Goal: Task Accomplishment & Management: Use online tool/utility

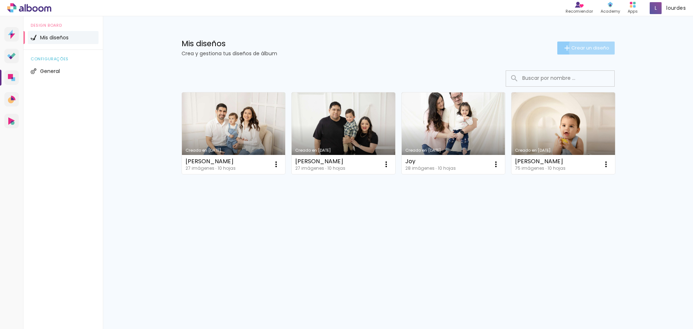
click at [593, 48] on span "Crear un diseño" at bounding box center [590, 47] width 38 height 5
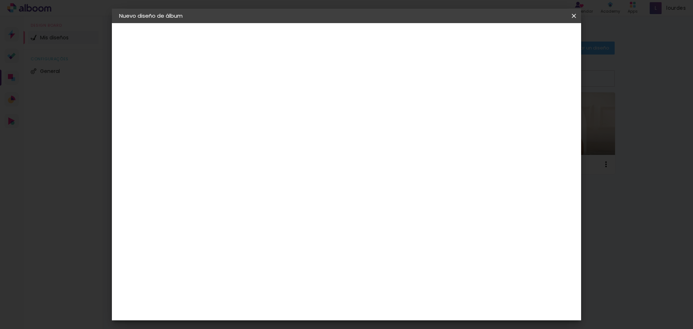
click at [237, 94] on input at bounding box center [237, 96] width 0 height 11
type input "[PERSON_NAME]"
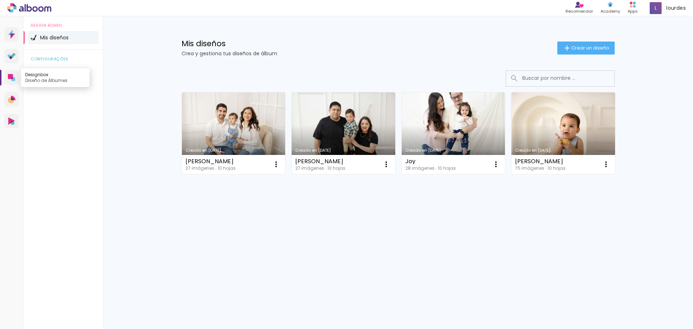
click at [12, 81] on link "Designbox Diseño de Álbumes" at bounding box center [11, 77] width 14 height 14
click at [601, 45] on span "Crear un diseño" at bounding box center [590, 47] width 38 height 5
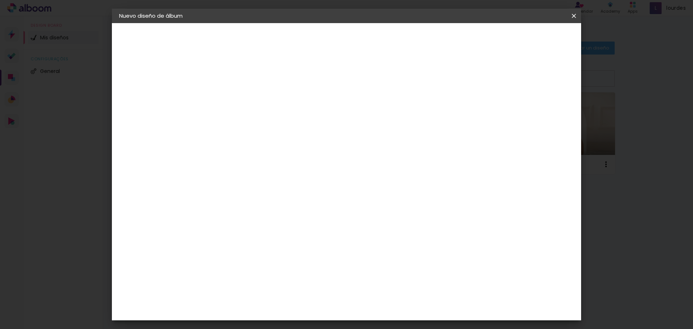
click at [308, 43] on paper-button "Avanzar" at bounding box center [291, 38] width 35 height 12
click at [269, 122] on paper-input-container "País de actuación" at bounding box center [243, 116] width 53 height 16
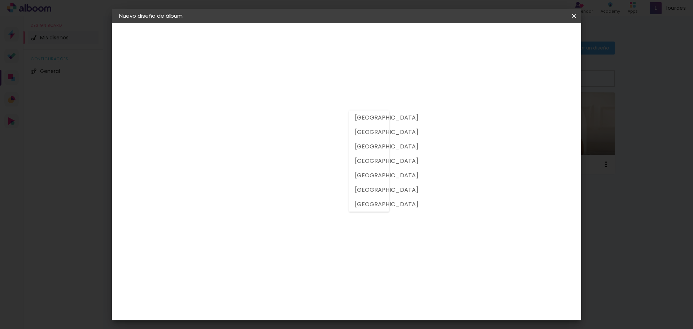
click at [0, 0] on slot "Argentina" at bounding box center [0, 0] width 0 height 0
type input "Argentina"
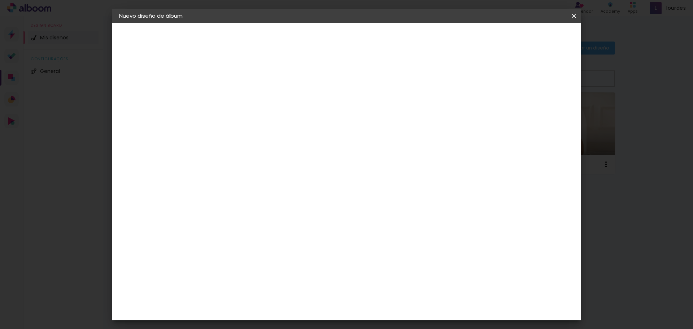
click at [305, 113] on iron-icon at bounding box center [300, 109] width 9 height 9
click at [0, 0] on slot "Avanzar" at bounding box center [0, 0] width 0 height 0
click at [220, 205] on input "30" at bounding box center [214, 205] width 19 height 11
type input "20"
type paper-input "20"
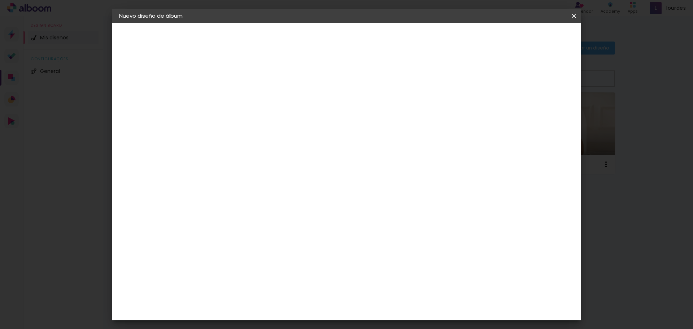
click at [391, 254] on input "60" at bounding box center [386, 253] width 19 height 11
type input "40"
type paper-input "40"
click at [529, 38] on span "Empezar diseño" at bounding box center [509, 38] width 40 height 5
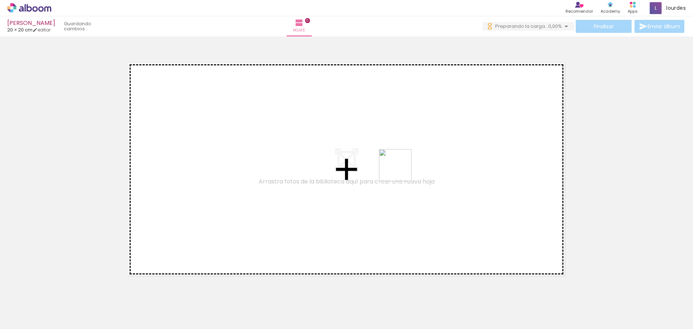
drag, startPoint x: 144, startPoint y: 314, endPoint x: 401, endPoint y: 170, distance: 294.0
click at [401, 170] on quentale-workspace at bounding box center [346, 164] width 693 height 329
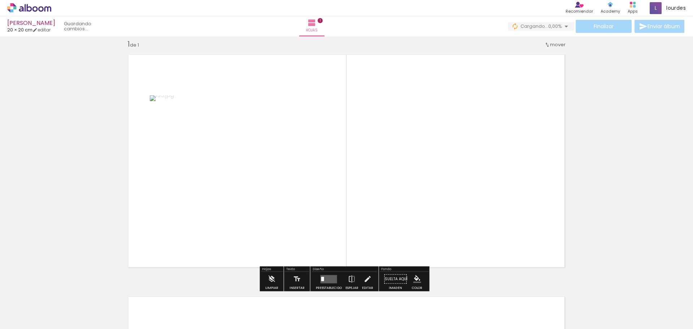
scroll to position [9, 0]
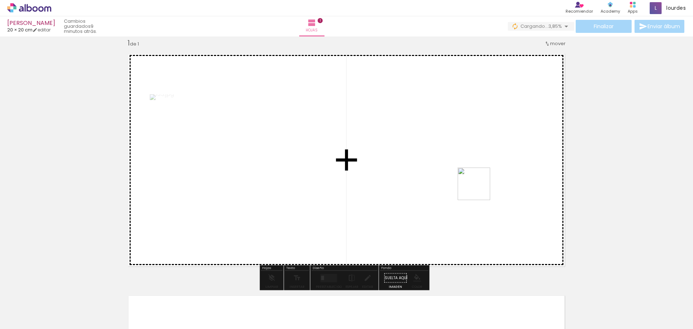
drag, startPoint x: 566, startPoint y: 311, endPoint x: 462, endPoint y: 171, distance: 174.0
click at [462, 171] on quentale-workspace at bounding box center [346, 164] width 693 height 329
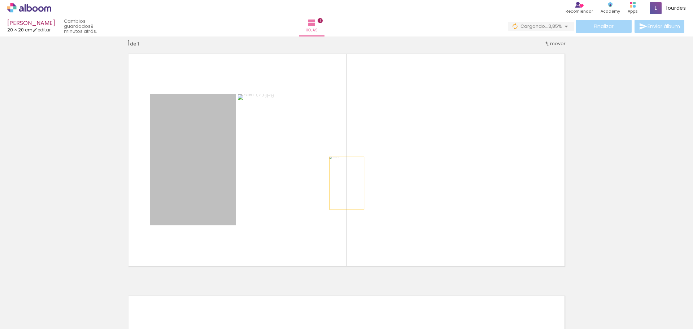
drag, startPoint x: 198, startPoint y: 188, endPoint x: 341, endPoint y: 183, distance: 143.0
click at [341, 183] on quentale-layouter at bounding box center [347, 160] width 448 height 224
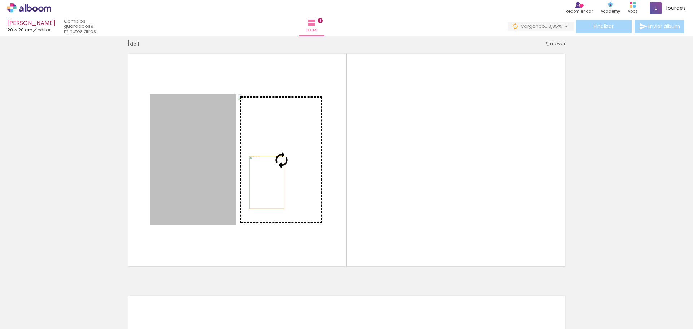
drag, startPoint x: 204, startPoint y: 184, endPoint x: 264, endPoint y: 182, distance: 60.3
click at [0, 0] on slot at bounding box center [0, 0] width 0 height 0
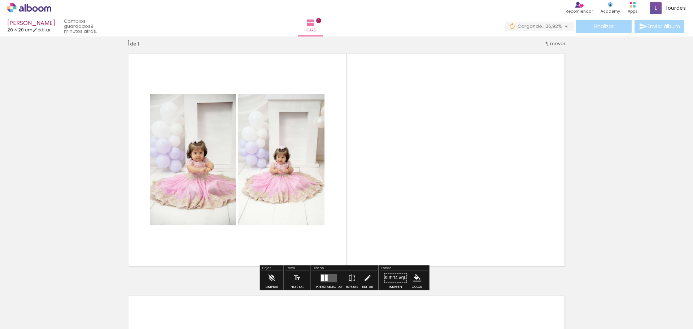
scroll to position [45, 0]
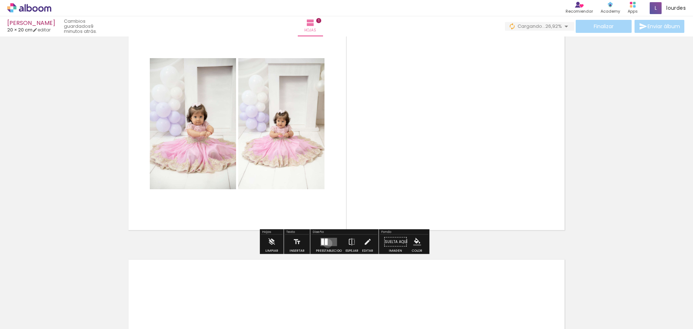
click at [326, 243] on div at bounding box center [326, 241] width 3 height 6
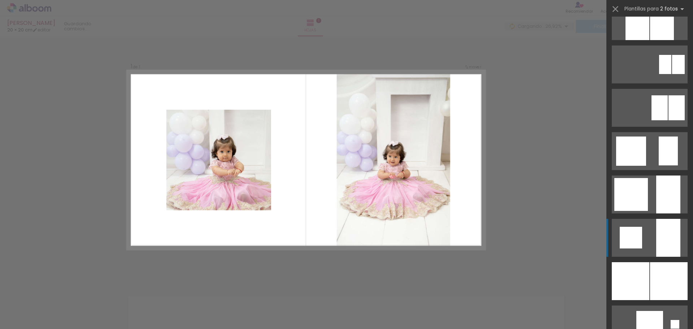
scroll to position [505, 0]
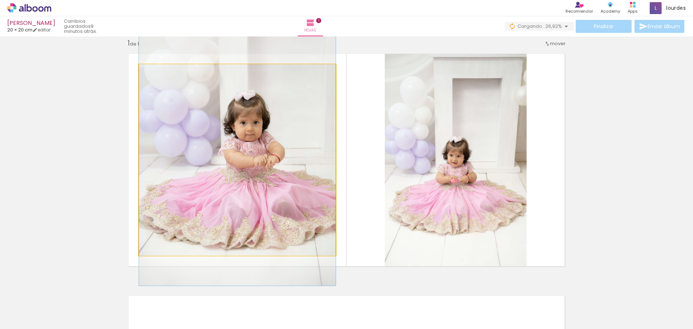
drag, startPoint x: 254, startPoint y: 191, endPoint x: 239, endPoint y: 169, distance: 26.7
drag, startPoint x: 251, startPoint y: 172, endPoint x: 244, endPoint y: 173, distance: 7.2
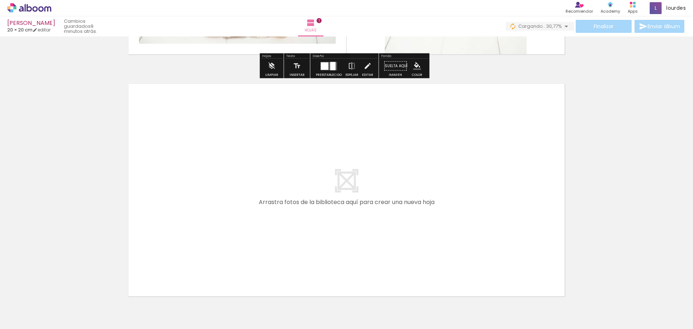
scroll to position [262, 0]
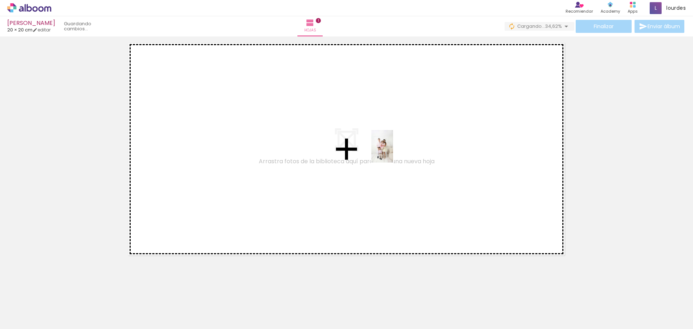
drag, startPoint x: 116, startPoint y: 311, endPoint x: 395, endPoint y: 152, distance: 321.3
click at [395, 152] on quentale-workspace at bounding box center [346, 164] width 693 height 329
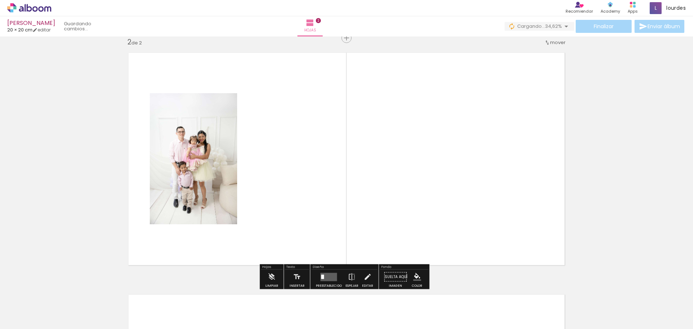
scroll to position [251, 0]
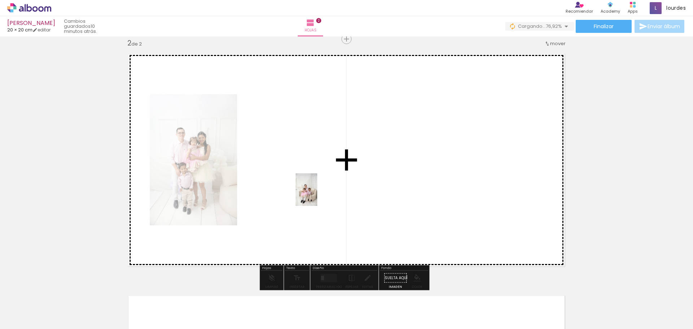
drag, startPoint x: 72, startPoint y: 319, endPoint x: 317, endPoint y: 195, distance: 275.2
click at [317, 195] on quentale-workspace at bounding box center [346, 164] width 693 height 329
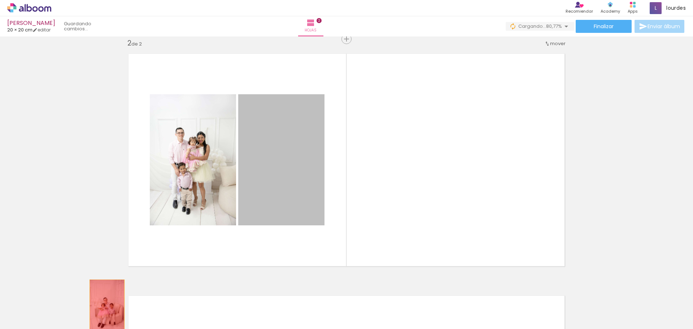
drag, startPoint x: 285, startPoint y: 200, endPoint x: 104, endPoint y: 306, distance: 209.3
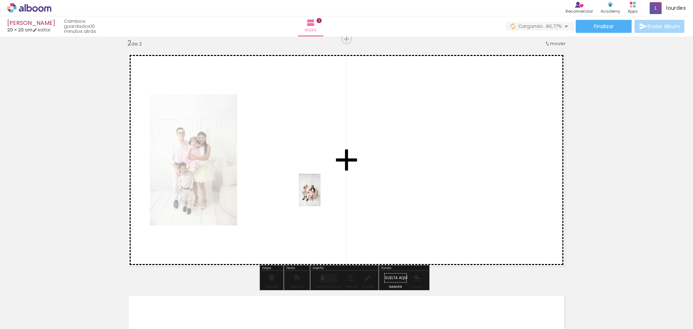
drag, startPoint x: 401, startPoint y: 316, endPoint x: 321, endPoint y: 195, distance: 144.8
click at [321, 195] on quentale-workspace at bounding box center [346, 164] width 693 height 329
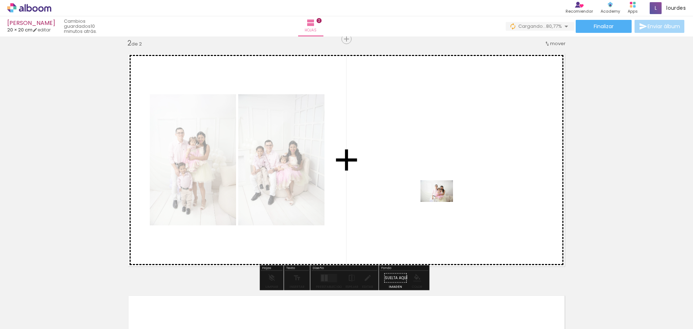
drag, startPoint x: 475, startPoint y: 311, endPoint x: 441, endPoint y: 202, distance: 113.7
click at [441, 202] on quentale-workspace at bounding box center [346, 164] width 693 height 329
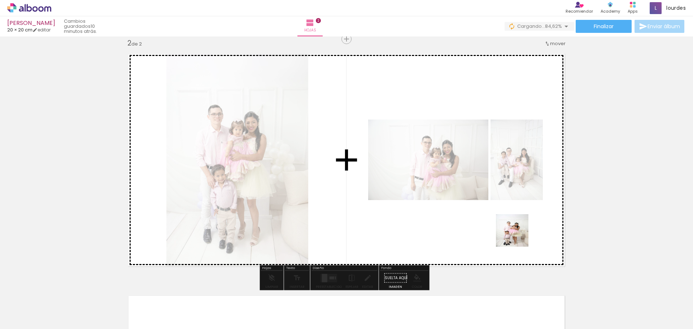
drag, startPoint x: 522, startPoint y: 319, endPoint x: 518, endPoint y: 235, distance: 84.2
click at [518, 235] on quentale-workspace at bounding box center [346, 164] width 693 height 329
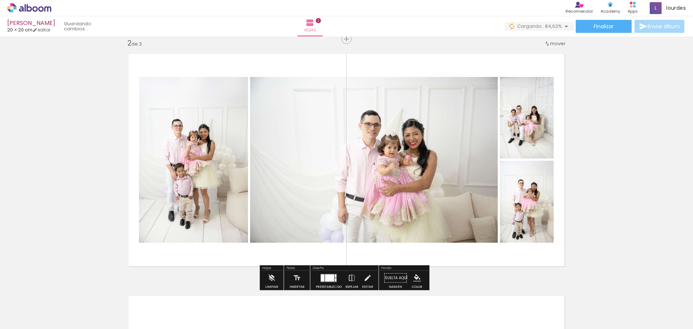
click at [325, 280] on div at bounding box center [329, 277] width 9 height 7
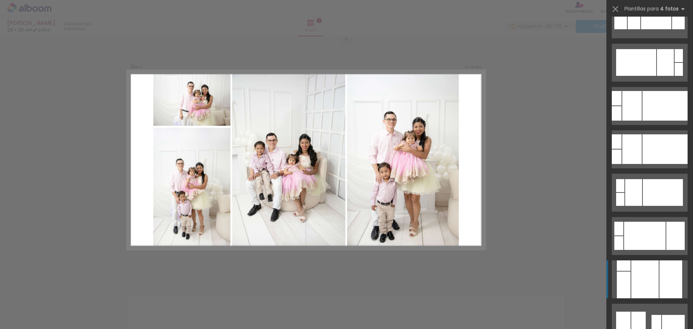
scroll to position [578, 0]
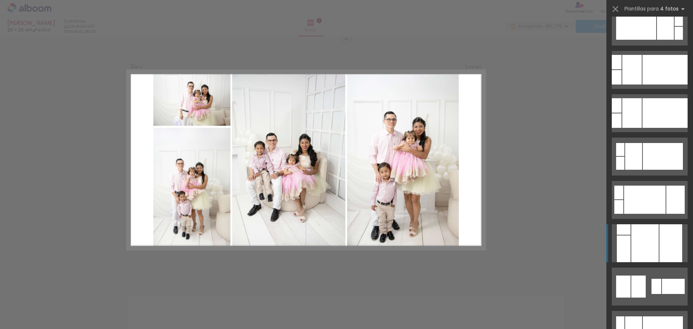
click at [643, 128] on div at bounding box center [665, 113] width 45 height 30
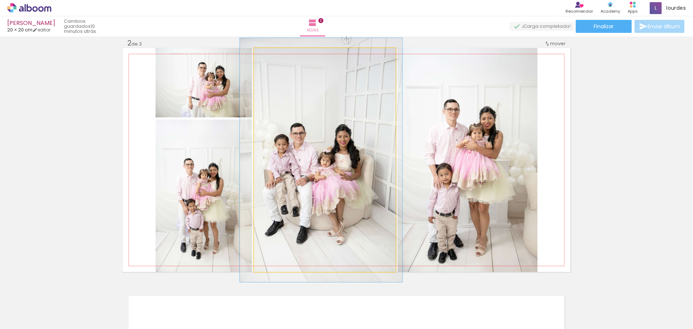
click at [271, 58] on div at bounding box center [273, 56] width 12 height 12
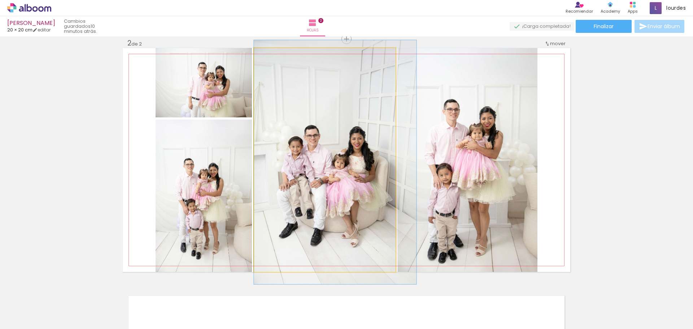
drag, startPoint x: 300, startPoint y: 119, endPoint x: 340, endPoint y: 119, distance: 40.8
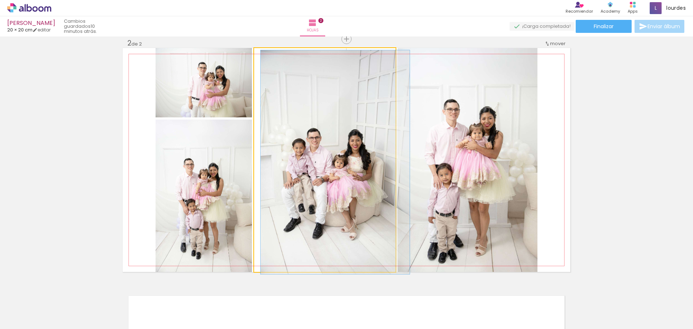
drag, startPoint x: 271, startPoint y: 57, endPoint x: 266, endPoint y: 57, distance: 4.3
type paper-slider "100"
click at [268, 57] on div at bounding box center [271, 55] width 6 height 6
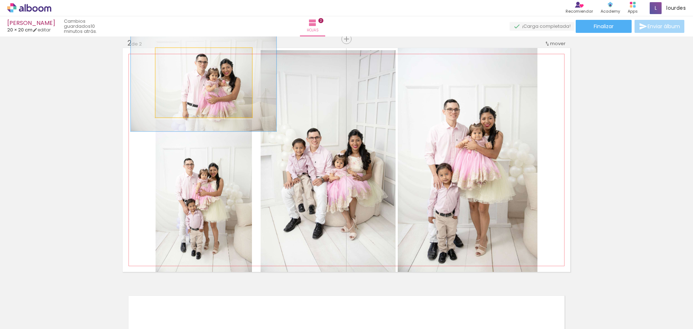
drag, startPoint x: 171, startPoint y: 59, endPoint x: 182, endPoint y: 58, distance: 10.1
click at [182, 58] on div at bounding box center [183, 56] width 12 height 12
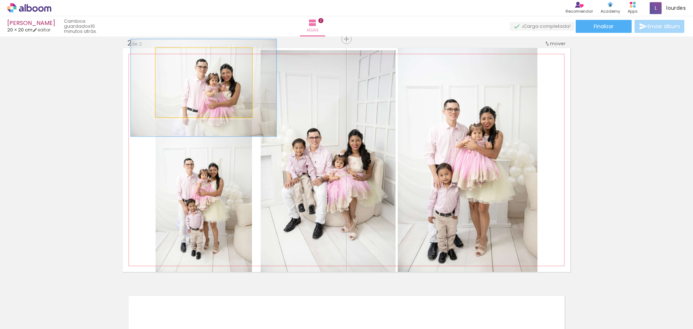
drag, startPoint x: 200, startPoint y: 89, endPoint x: 200, endPoint y: 94, distance: 5.1
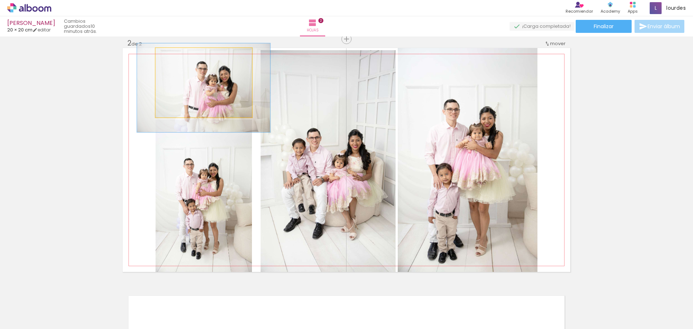
type paper-slider "128"
click at [175, 57] on div at bounding box center [181, 56] width 12 height 12
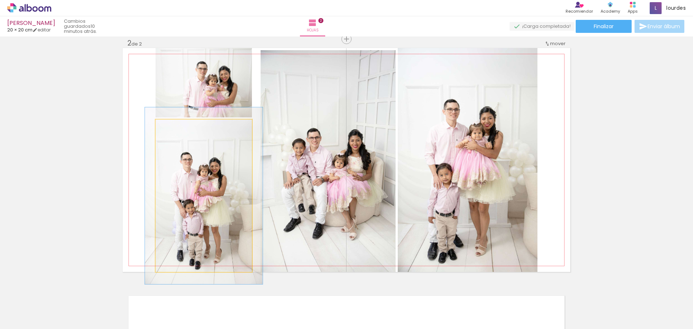
type paper-slider "116"
click at [174, 126] on div at bounding box center [176, 127] width 6 height 6
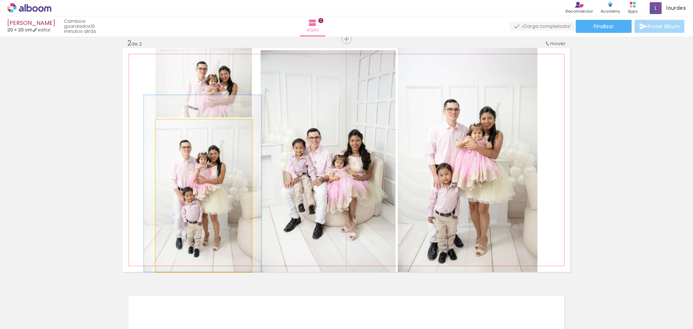
drag, startPoint x: 196, startPoint y: 161, endPoint x: 195, endPoint y: 149, distance: 12.3
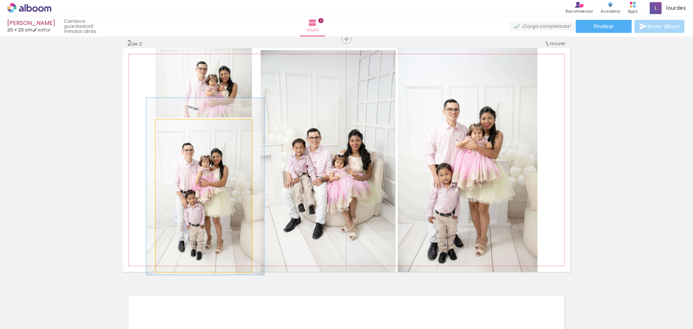
drag, startPoint x: 195, startPoint y: 149, endPoint x: 198, endPoint y: 152, distance: 3.8
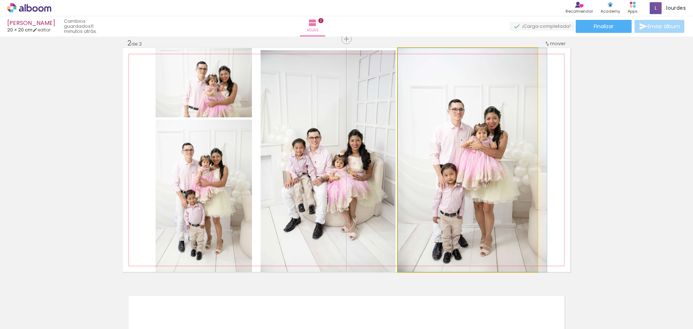
drag, startPoint x: 433, startPoint y: 118, endPoint x: 445, endPoint y: 110, distance: 14.4
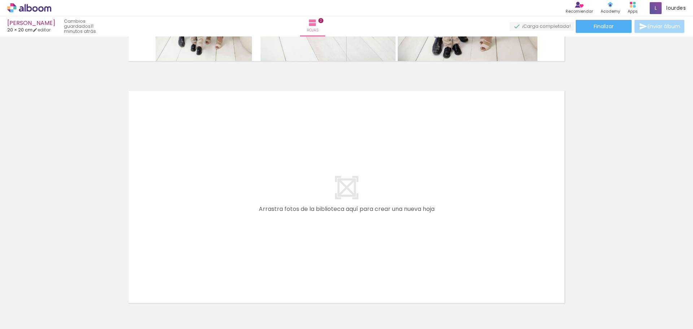
scroll to position [505, 0]
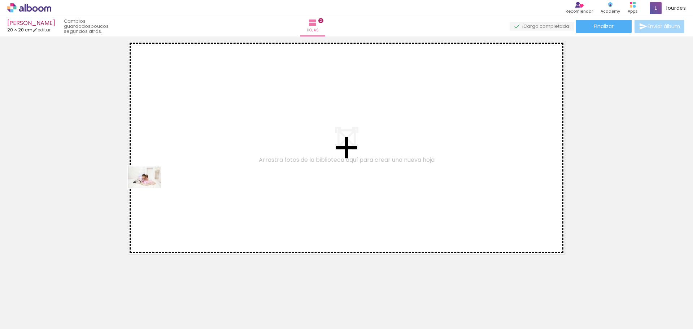
drag, startPoint x: 199, startPoint y: 317, endPoint x: 150, endPoint y: 188, distance: 137.4
click at [150, 188] on quentale-workspace at bounding box center [346, 164] width 693 height 329
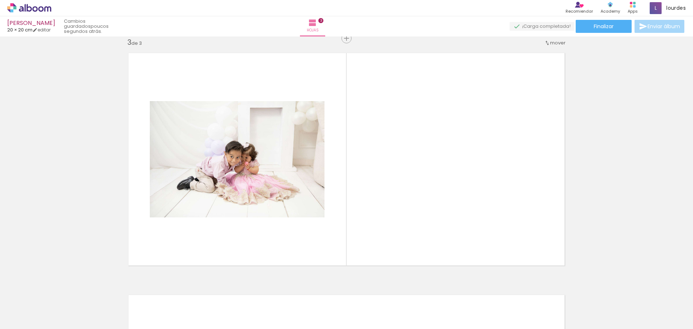
scroll to position [493, 0]
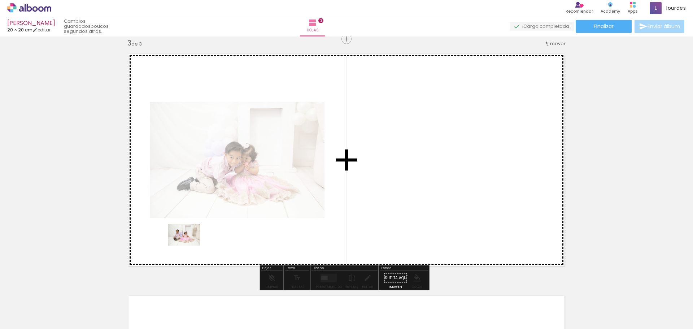
drag, startPoint x: 597, startPoint y: 301, endPoint x: 190, endPoint y: 245, distance: 410.9
click at [190, 245] on quentale-workspace at bounding box center [346, 164] width 693 height 329
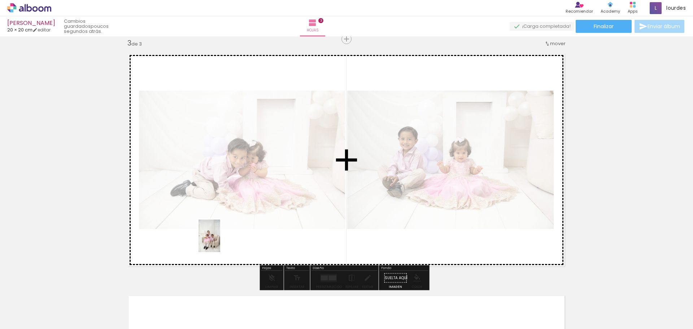
drag, startPoint x: 73, startPoint y: 314, endPoint x: 220, endPoint y: 241, distance: 164.3
click at [220, 241] on quentale-workspace at bounding box center [346, 164] width 693 height 329
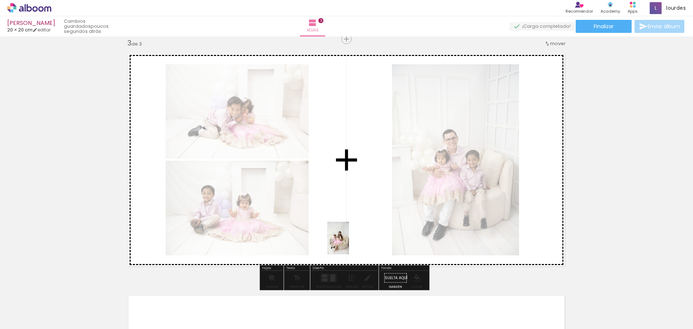
drag, startPoint x: 351, startPoint y: 312, endPoint x: 349, endPoint y: 243, distance: 68.6
click at [349, 243] on quentale-workspace at bounding box center [346, 164] width 693 height 329
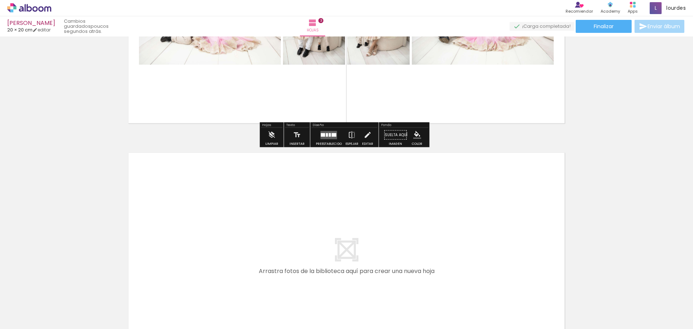
scroll to position [601, 0]
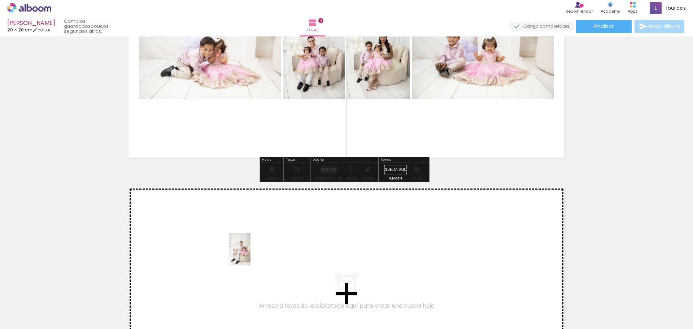
drag, startPoint x: 441, startPoint y: 312, endPoint x: 251, endPoint y: 254, distance: 198.8
click at [251, 254] on quentale-workspace at bounding box center [346, 164] width 693 height 329
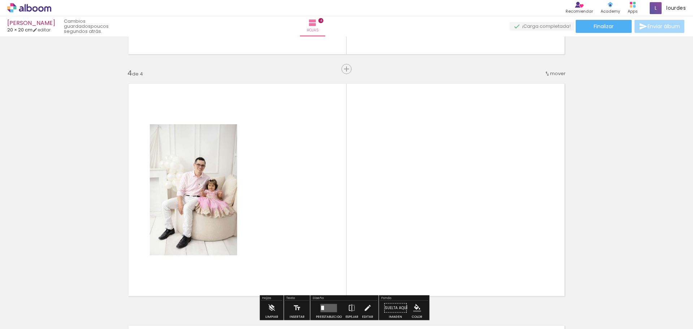
scroll to position [735, 0]
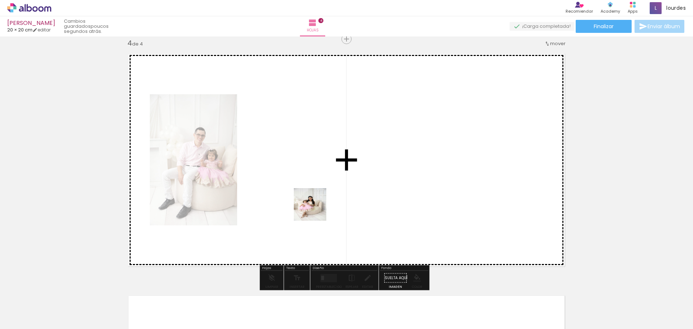
drag, startPoint x: 313, startPoint y: 307, endPoint x: 315, endPoint y: 202, distance: 105.1
click at [315, 202] on quentale-workspace at bounding box center [346, 164] width 693 height 329
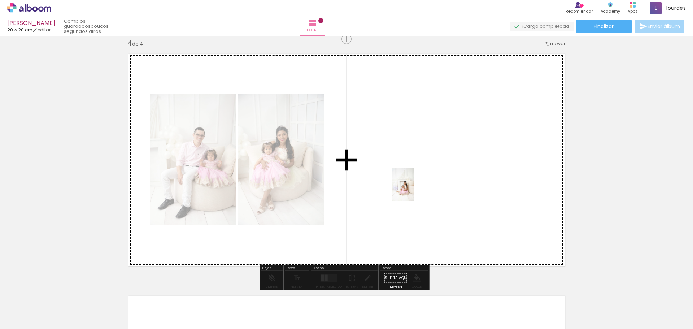
drag, startPoint x: 645, startPoint y: 313, endPoint x: 414, endPoint y: 190, distance: 262.1
click at [414, 190] on quentale-workspace at bounding box center [346, 164] width 693 height 329
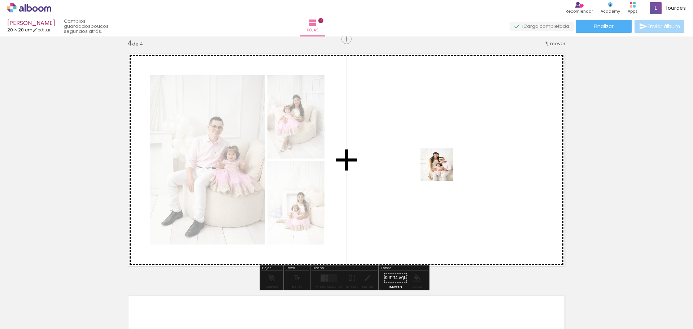
drag, startPoint x: 679, startPoint y: 309, endPoint x: 426, endPoint y: 164, distance: 291.7
click at [426, 164] on quentale-workspace at bounding box center [346, 164] width 693 height 329
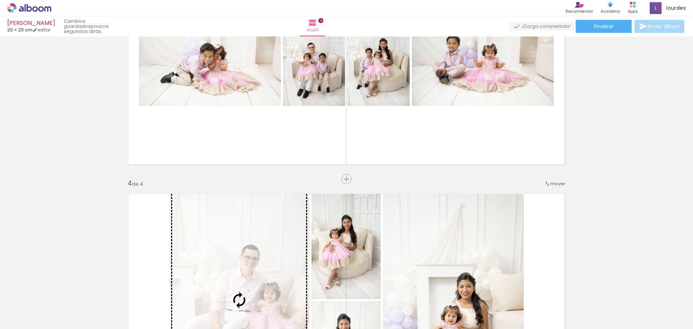
scroll to position [627, 0]
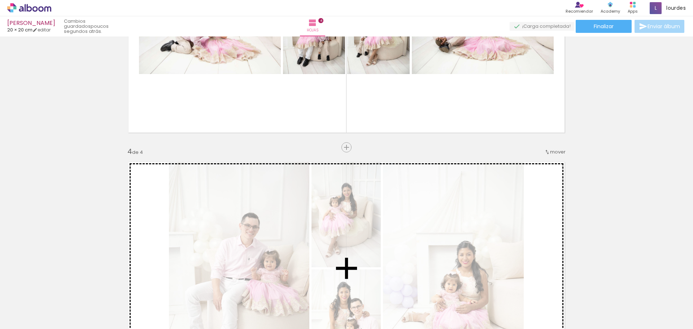
drag, startPoint x: 212, startPoint y: 109, endPoint x: 313, endPoint y: 209, distance: 142.2
click at [313, 209] on div "Insertar hoja 1 de 4 Insertar hoja 2 de 4 Insertar hoja 3 de 4 Insertar hoja 4 …" at bounding box center [346, 17] width 693 height 1210
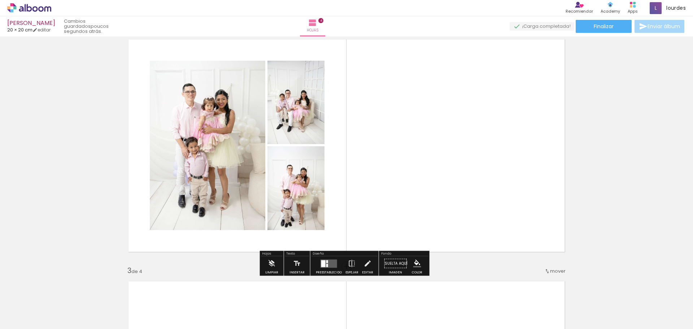
scroll to position [302, 0]
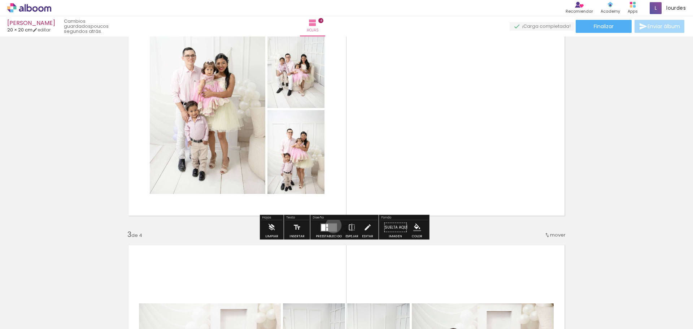
click at [332, 225] on quentale-layouter at bounding box center [329, 227] width 17 height 8
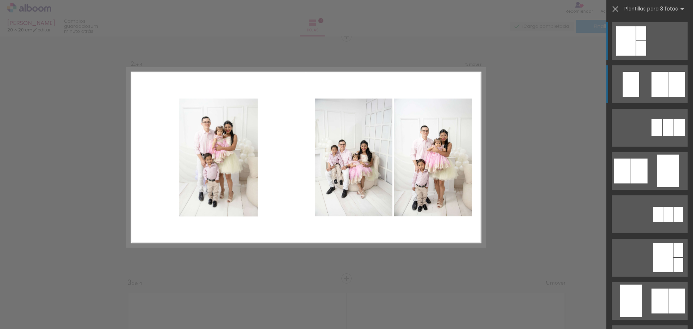
scroll to position [251, 0]
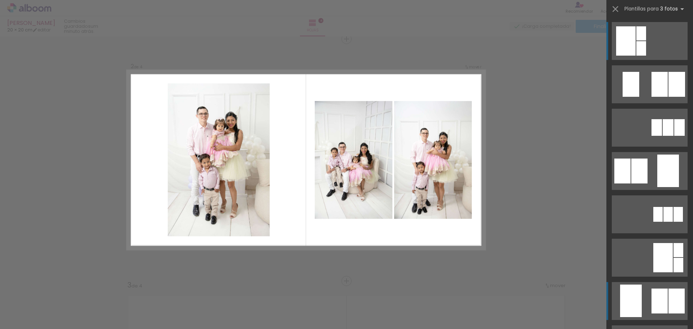
click at [658, 97] on div at bounding box center [660, 84] width 16 height 25
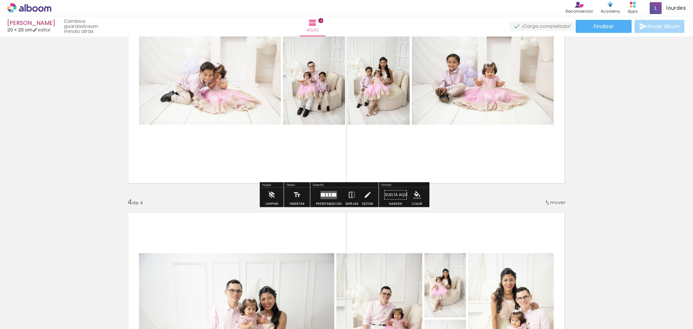
scroll to position [540, 0]
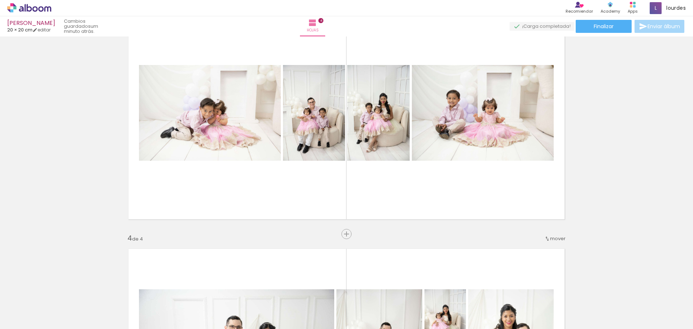
click at [554, 240] on span "mover" at bounding box center [558, 238] width 16 height 7
click at [549, 261] on paper-item "antes de la 3" at bounding box center [536, 261] width 55 height 12
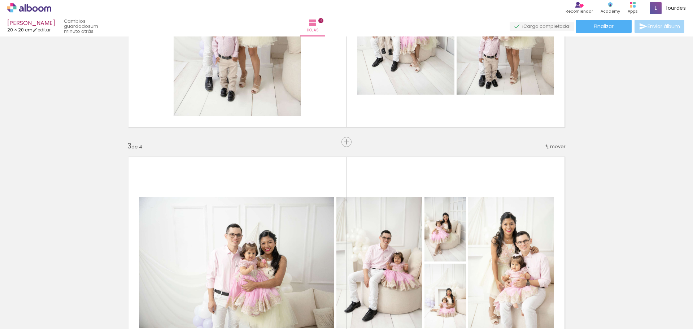
scroll to position [385, 0]
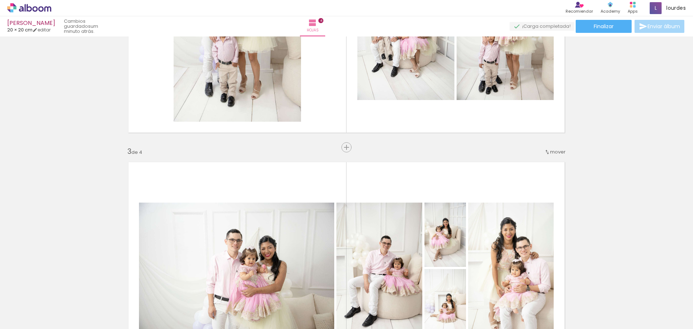
click at [550, 151] on span "mover" at bounding box center [558, 151] width 16 height 7
click at [548, 165] on paper-item "antes de la 2" at bounding box center [536, 163] width 55 height 12
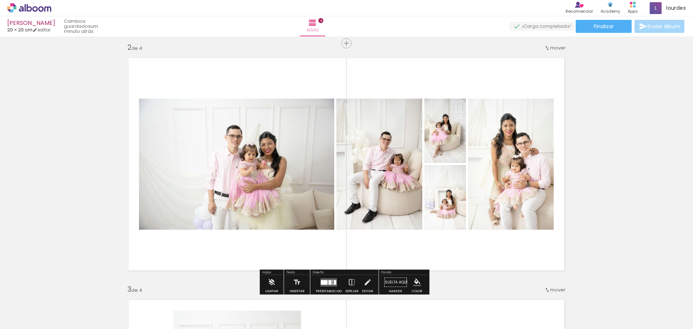
scroll to position [251, 0]
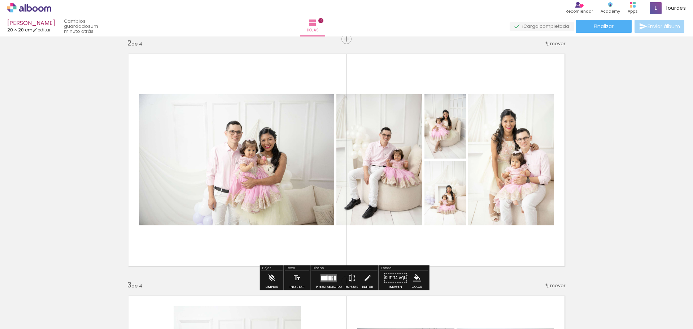
click at [325, 275] on div at bounding box center [324, 277] width 7 height 5
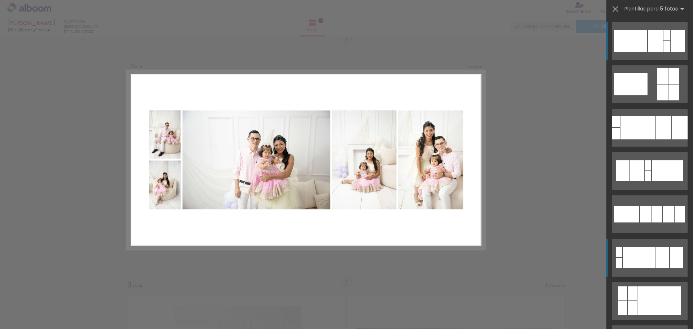
scroll to position [36, 0]
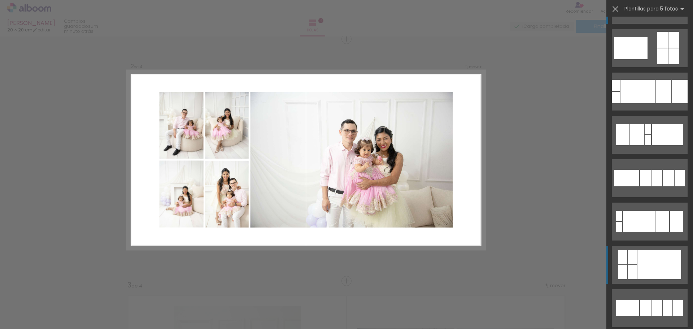
click at [639, 256] on div at bounding box center [659, 264] width 44 height 29
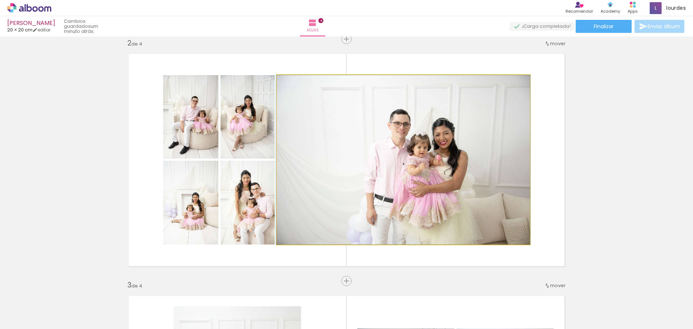
click at [279, 150] on quentale-photo at bounding box center [403, 159] width 253 height 169
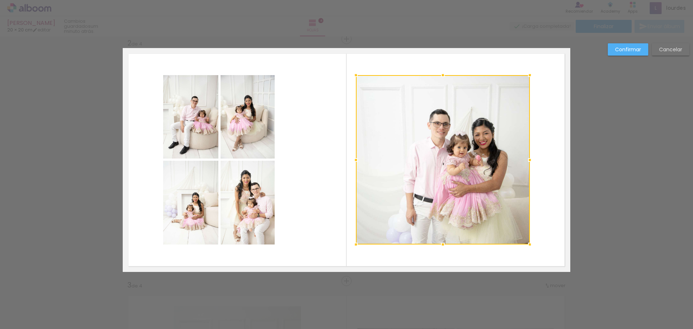
drag, startPoint x: 274, startPoint y: 160, endPoint x: 353, endPoint y: 163, distance: 79.1
click at [353, 163] on div at bounding box center [356, 160] width 14 height 14
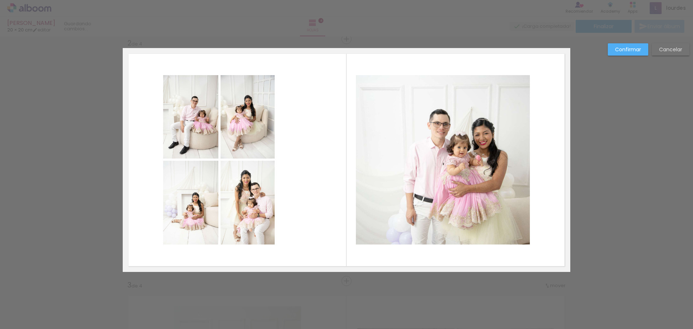
click at [620, 53] on paper-button "Confirmar" at bounding box center [628, 49] width 40 height 12
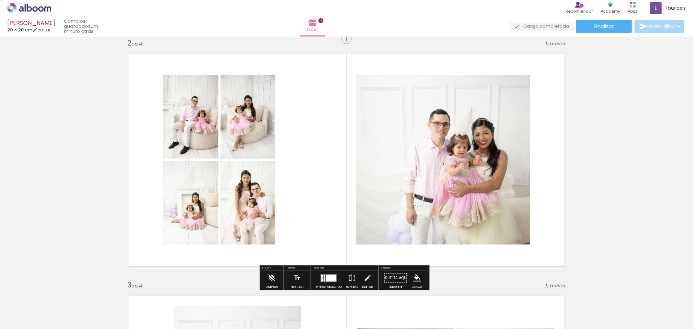
click at [268, 196] on quentale-photo at bounding box center [248, 203] width 54 height 84
click at [271, 203] on quentale-photo at bounding box center [248, 203] width 54 height 84
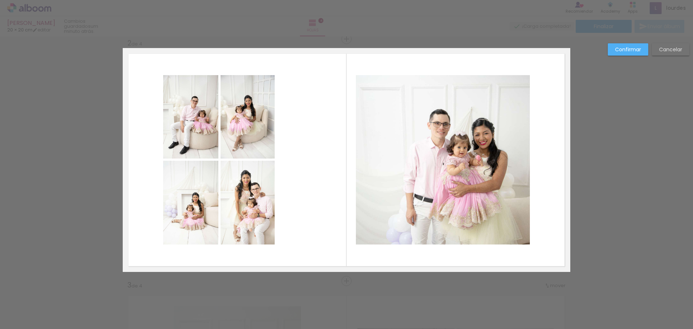
click at [272, 204] on quentale-photo at bounding box center [248, 203] width 54 height 84
click at [271, 199] on quentale-photo at bounding box center [248, 203] width 54 height 84
click at [271, 199] on div at bounding box center [274, 202] width 14 height 14
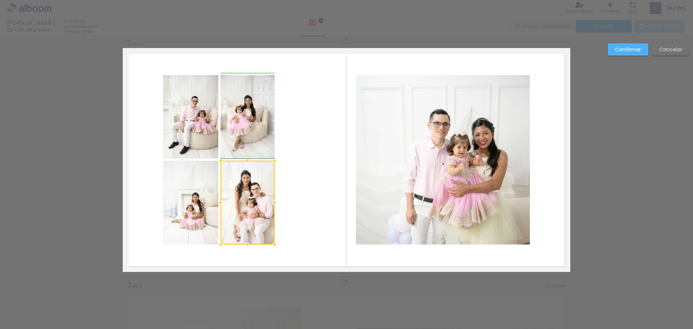
click at [272, 199] on div at bounding box center [274, 202] width 14 height 14
click at [281, 199] on quentale-layouter at bounding box center [347, 160] width 448 height 224
click at [0, 0] on slot "Cancelar" at bounding box center [0, 0] width 0 height 0
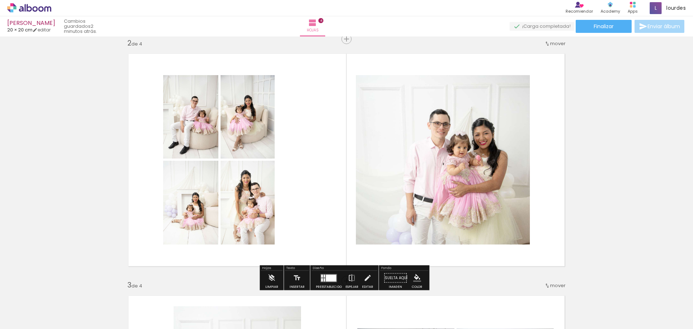
click at [330, 283] on div at bounding box center [328, 278] width 19 height 14
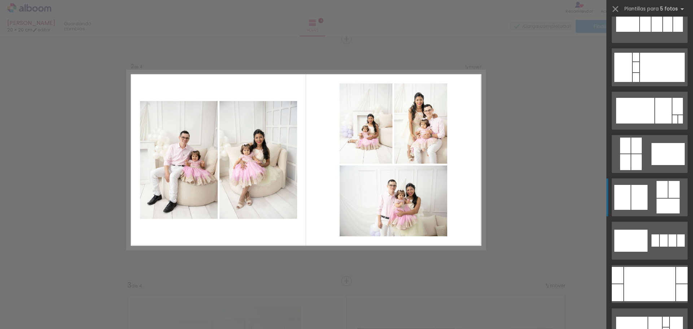
scroll to position [332, 0]
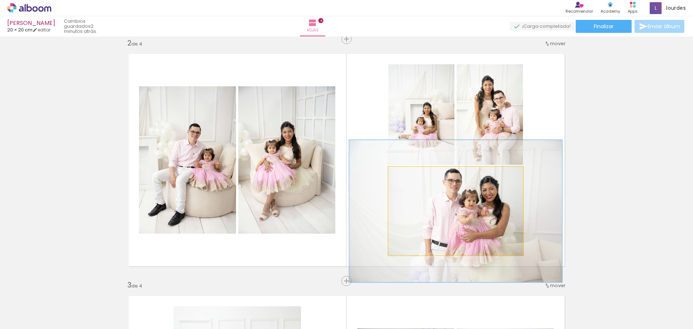
drag, startPoint x: 402, startPoint y: 176, endPoint x: 417, endPoint y: 175, distance: 15.2
type paper-slider "159"
click at [417, 174] on div at bounding box center [420, 174] width 6 height 6
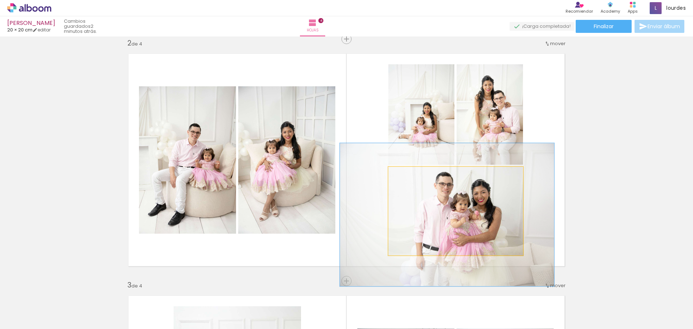
drag, startPoint x: 453, startPoint y: 209, endPoint x: 444, endPoint y: 212, distance: 9.4
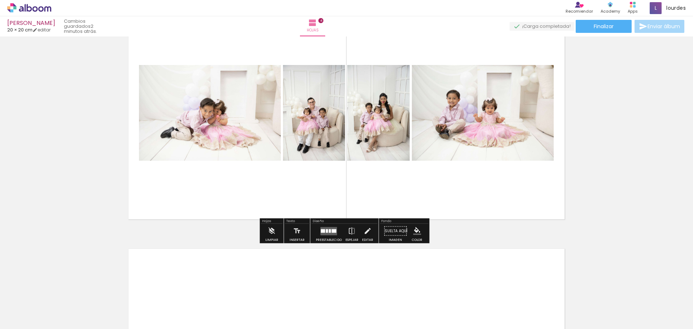
scroll to position [784, 0]
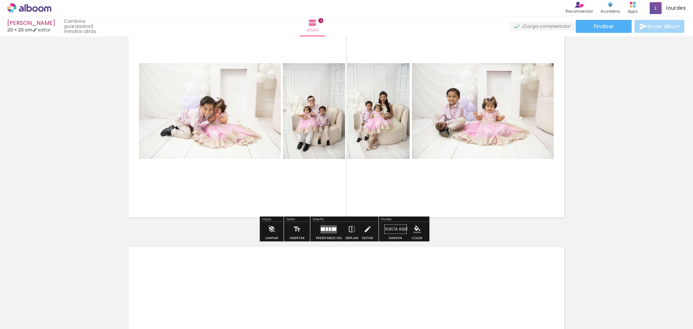
click at [326, 228] on div at bounding box center [327, 229] width 2 height 4
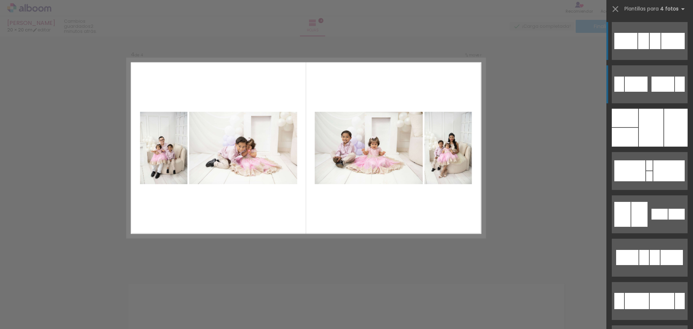
scroll to position [735, 0]
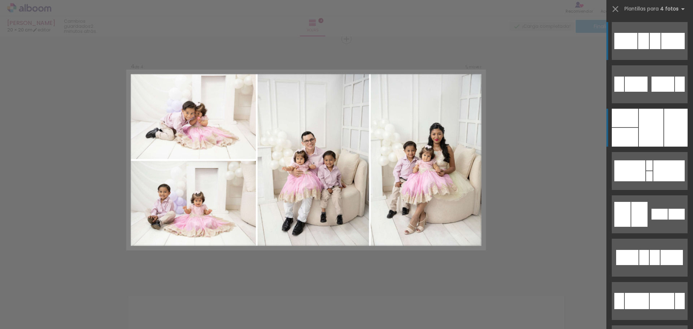
click at [642, 138] on div at bounding box center [651, 128] width 25 height 38
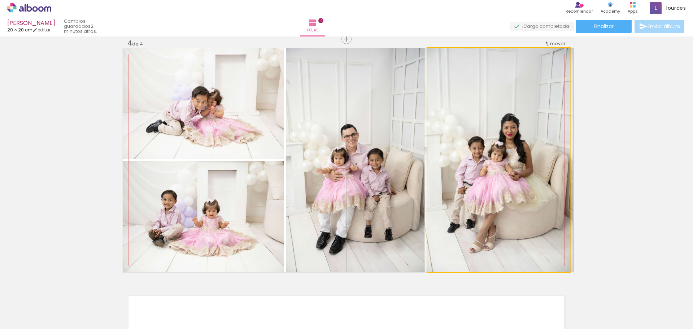
drag, startPoint x: 463, startPoint y: 175, endPoint x: 392, endPoint y: 179, distance: 71.2
click at [0, 0] on slot at bounding box center [0, 0] width 0 height 0
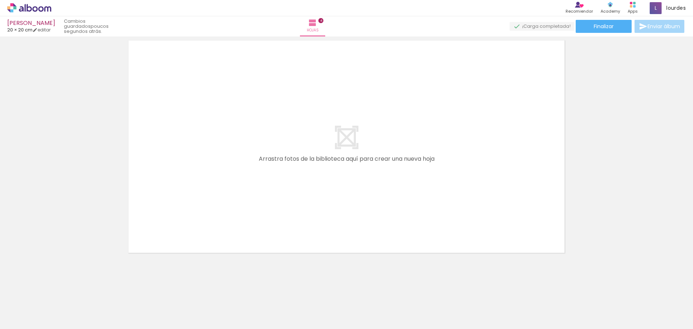
scroll to position [0, 330]
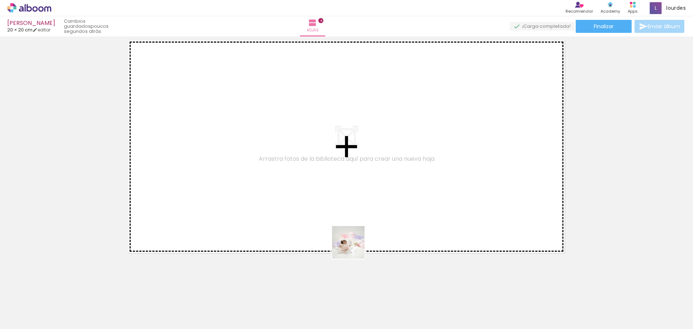
drag, startPoint x: 396, startPoint y: 310, endPoint x: 363, endPoint y: 242, distance: 76.2
click at [334, 213] on quentale-workspace at bounding box center [346, 164] width 693 height 329
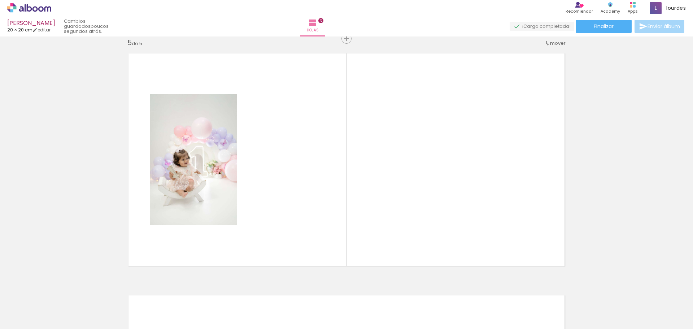
scroll to position [977, 0]
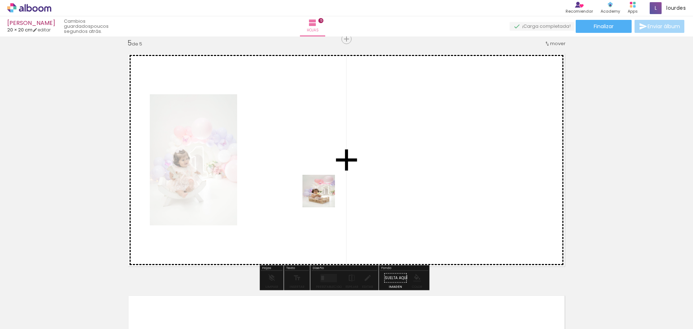
drag, startPoint x: 429, startPoint y: 319, endPoint x: 321, endPoint y: 193, distance: 165.6
click at [321, 193] on quentale-workspace at bounding box center [346, 164] width 693 height 329
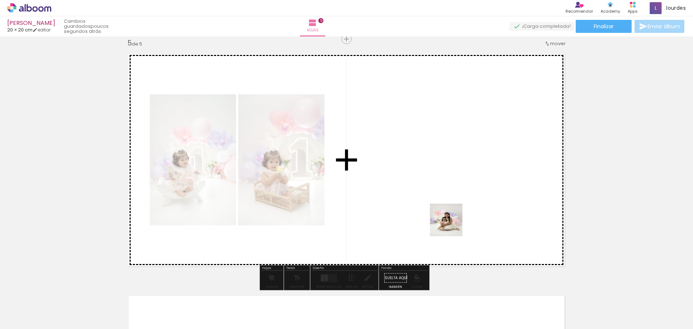
drag, startPoint x: 466, startPoint y: 309, endPoint x: 452, endPoint y: 191, distance: 119.6
click at [452, 189] on quentale-workspace at bounding box center [346, 164] width 693 height 329
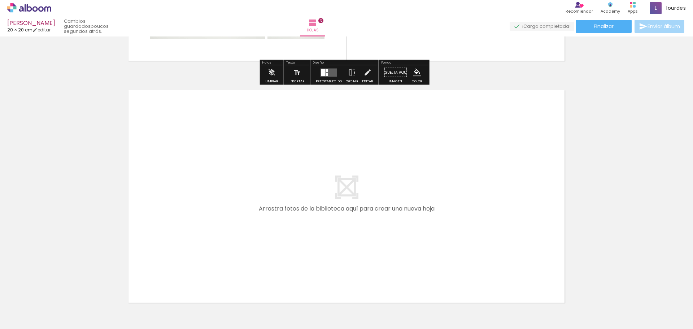
scroll to position [1193, 0]
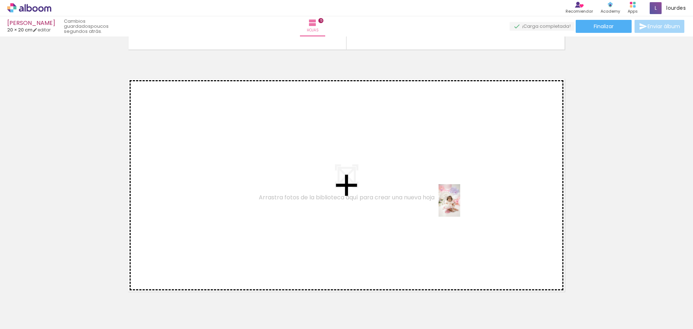
drag, startPoint x: 514, startPoint y: 315, endPoint x: 460, endPoint y: 205, distance: 122.9
click at [460, 205] on quentale-workspace at bounding box center [346, 164] width 693 height 329
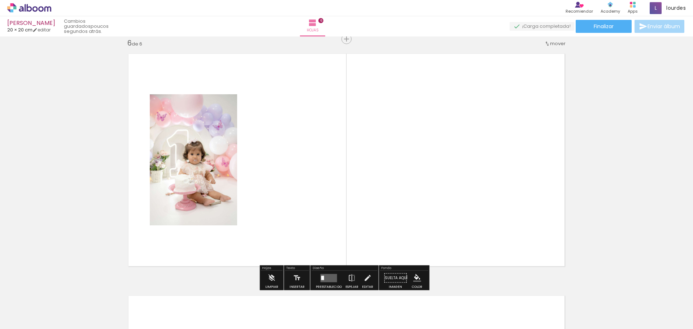
scroll to position [0, 72]
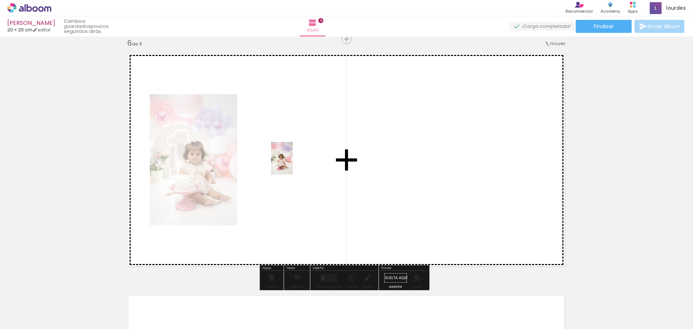
drag, startPoint x: 165, startPoint y: 306, endPoint x: 293, endPoint y: 164, distance: 191.2
click at [293, 164] on quentale-workspace at bounding box center [346, 164] width 693 height 329
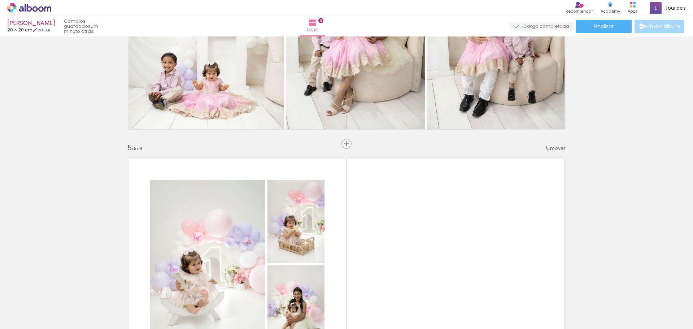
scroll to position [836, 0]
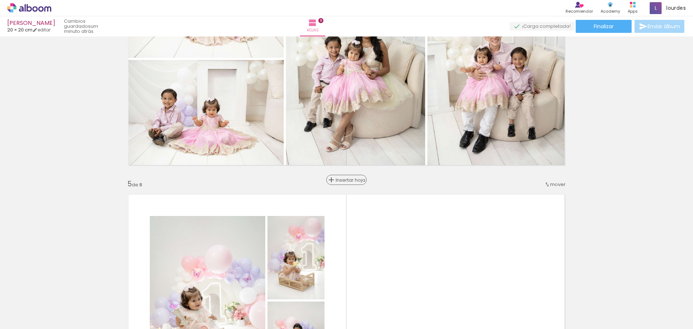
click at [346, 180] on span "Insertar hoja" at bounding box center [350, 180] width 28 height 5
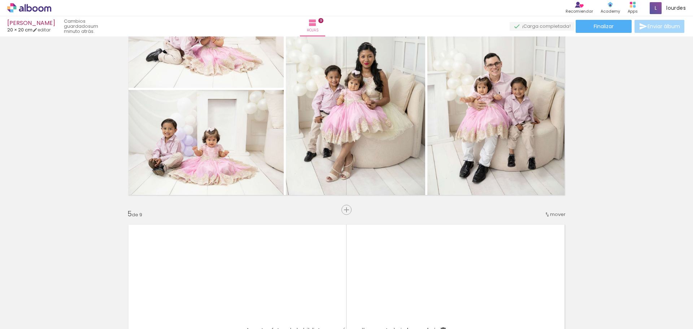
scroll to position [872, 0]
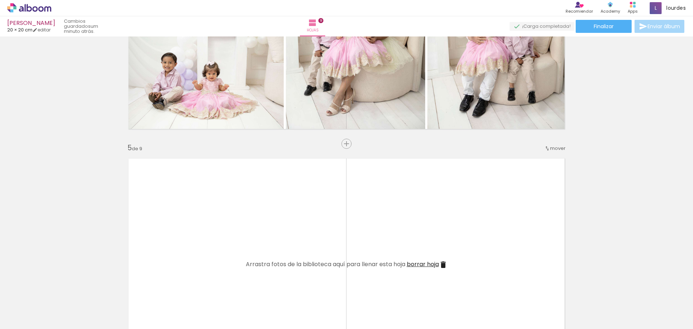
click at [554, 147] on span "mover" at bounding box center [558, 148] width 16 height 7
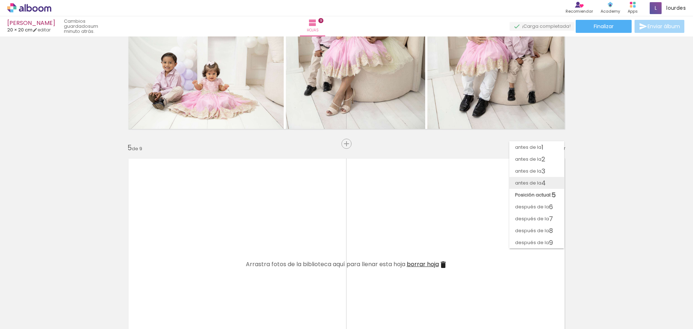
click at [548, 178] on paper-item "antes de la 4" at bounding box center [536, 183] width 55 height 12
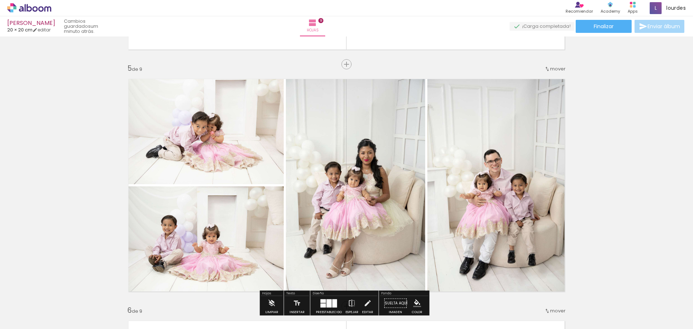
scroll to position [879, 0]
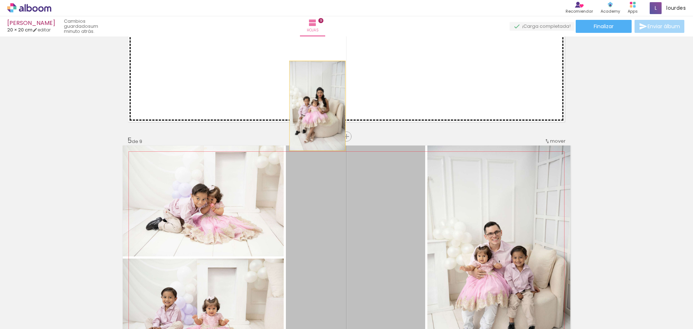
drag, startPoint x: 402, startPoint y: 218, endPoint x: 315, endPoint y: 106, distance: 142.2
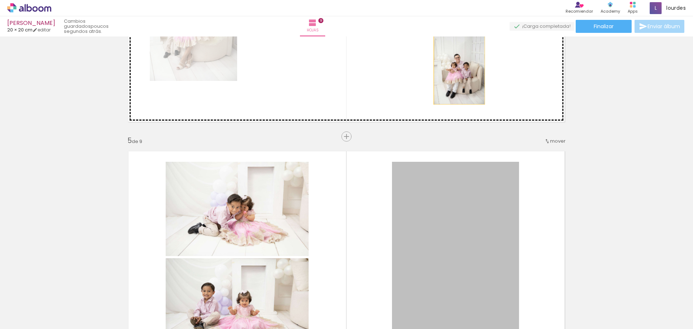
drag, startPoint x: 457, startPoint y: 245, endPoint x: 457, endPoint y: 66, distance: 178.7
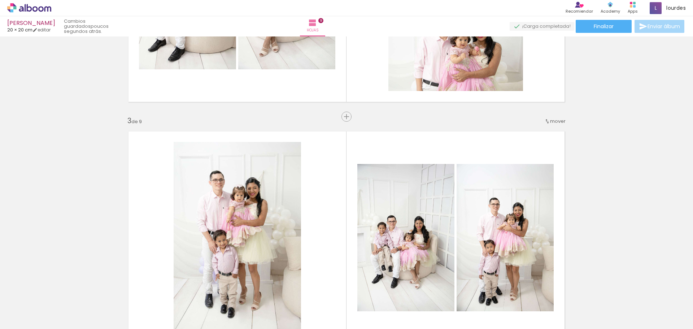
scroll to position [433, 0]
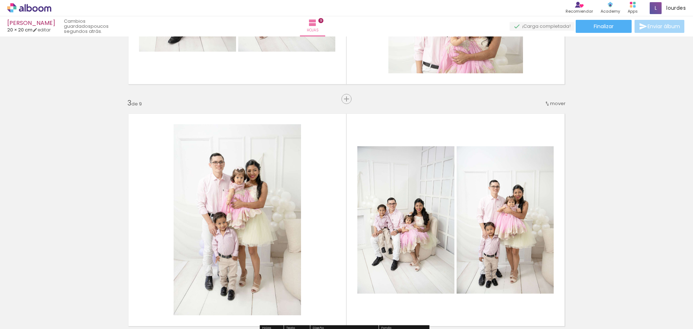
click at [550, 107] on div "mover" at bounding box center [554, 103] width 21 height 12
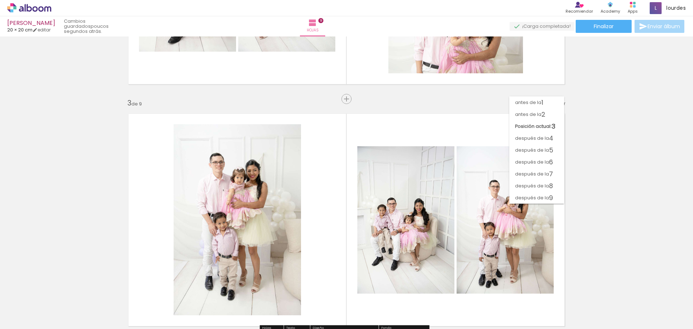
click at [553, 114] on paper-item "antes de la 2" at bounding box center [536, 114] width 55 height 12
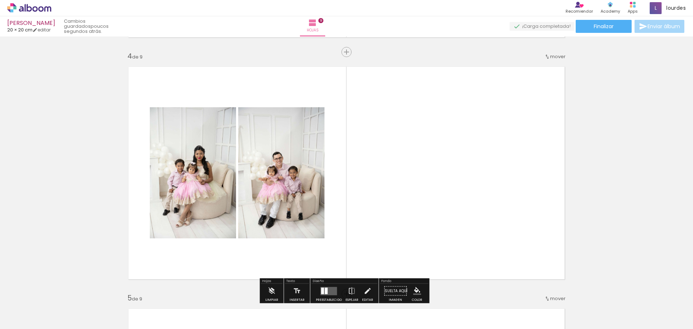
scroll to position [578, 0]
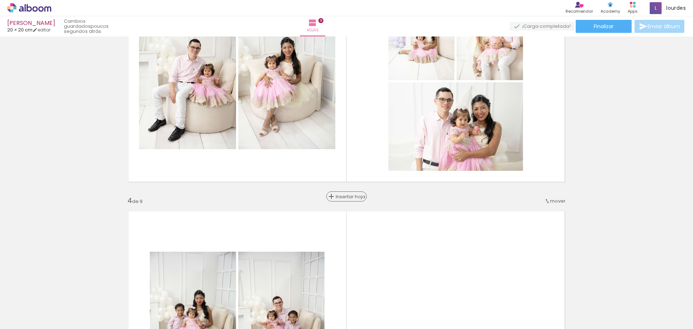
click at [348, 195] on span "Insertar hoja" at bounding box center [350, 196] width 28 height 5
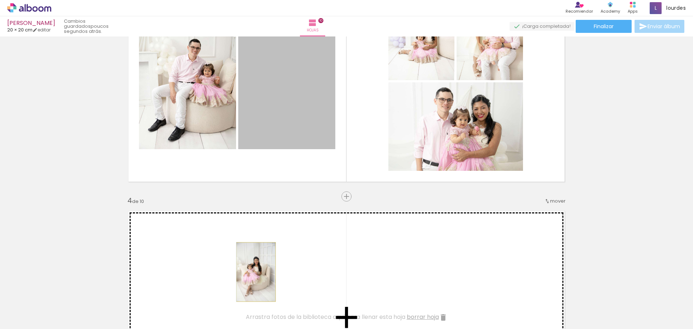
drag, startPoint x: 278, startPoint y: 184, endPoint x: 253, endPoint y: 272, distance: 91.2
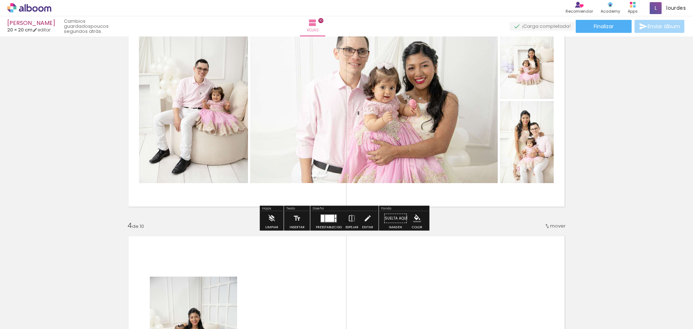
scroll to position [541, 0]
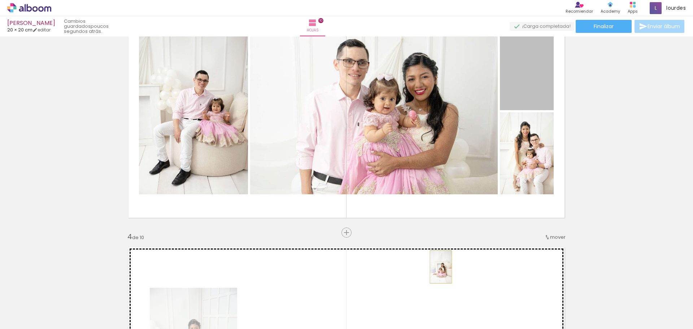
drag, startPoint x: 524, startPoint y: 87, endPoint x: 438, endPoint y: 267, distance: 198.8
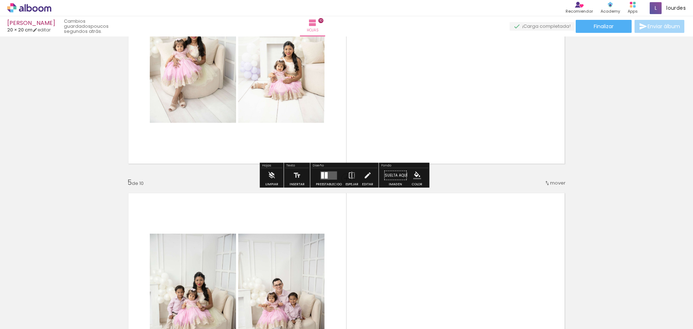
scroll to position [830, 0]
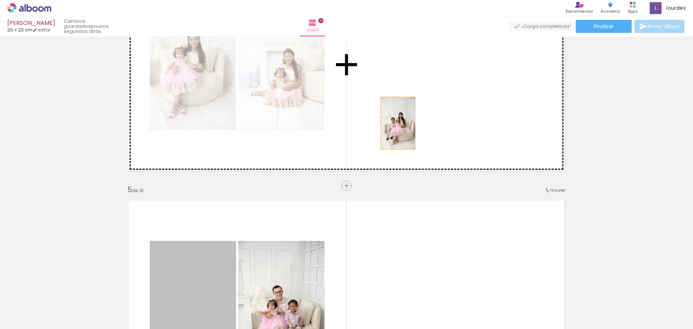
drag, startPoint x: 170, startPoint y: 264, endPoint x: 395, endPoint y: 123, distance: 265.7
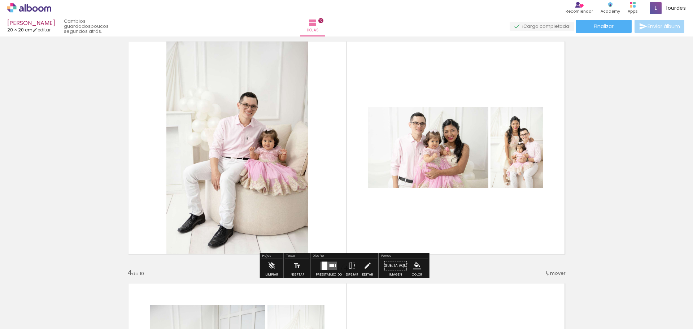
scroll to position [614, 0]
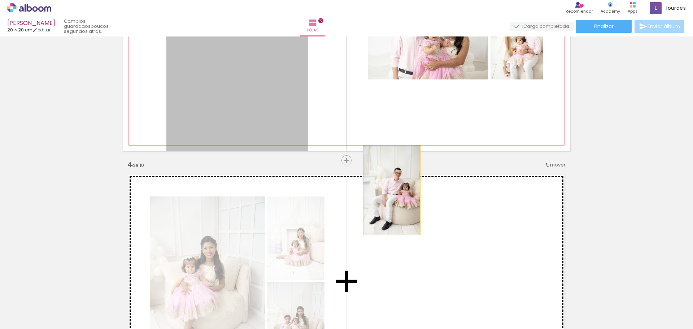
drag, startPoint x: 258, startPoint y: 61, endPoint x: 389, endPoint y: 190, distance: 184.3
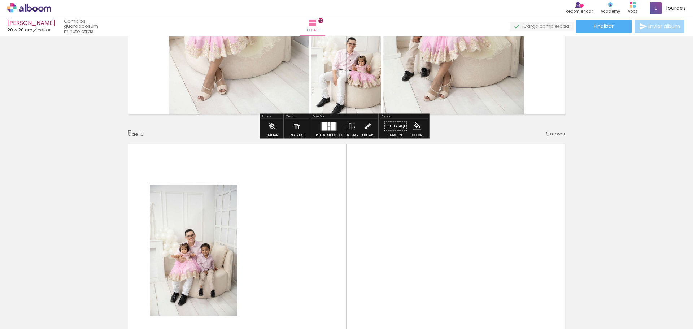
scroll to position [866, 0]
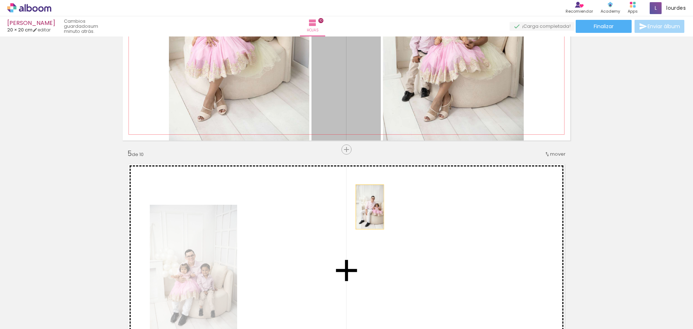
drag, startPoint x: 352, startPoint y: 90, endPoint x: 368, endPoint y: 209, distance: 120.2
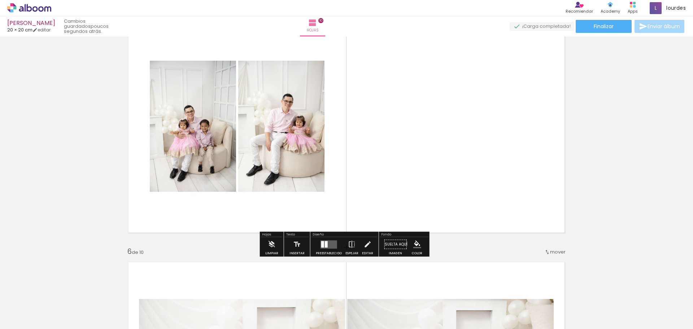
scroll to position [1011, 0]
click at [322, 240] on div at bounding box center [322, 243] width 3 height 6
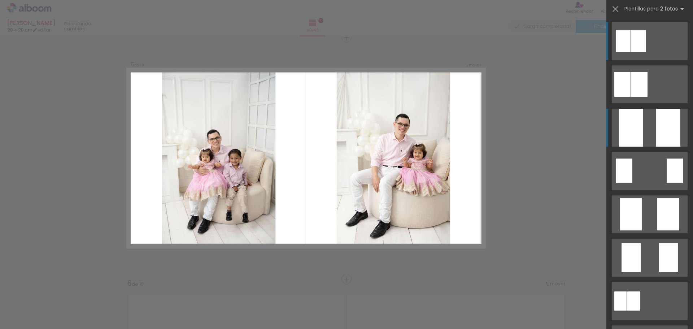
scroll to position [977, 0]
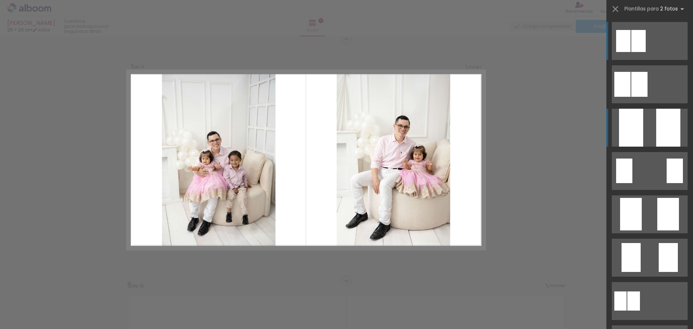
click at [649, 103] on quentale-layouter at bounding box center [650, 84] width 76 height 38
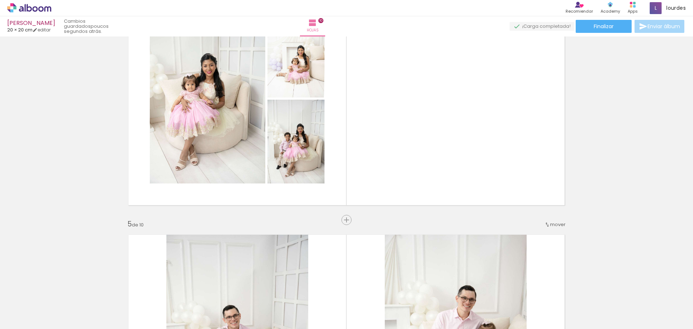
scroll to position [760, 0]
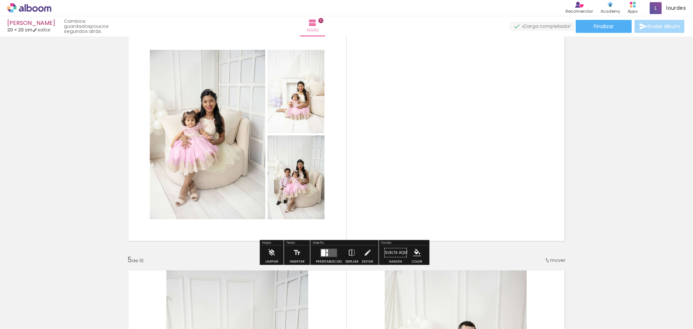
click at [372, 204] on quentale-layouter at bounding box center [347, 135] width 448 height 224
click at [497, 130] on quentale-layouter at bounding box center [347, 135] width 448 height 224
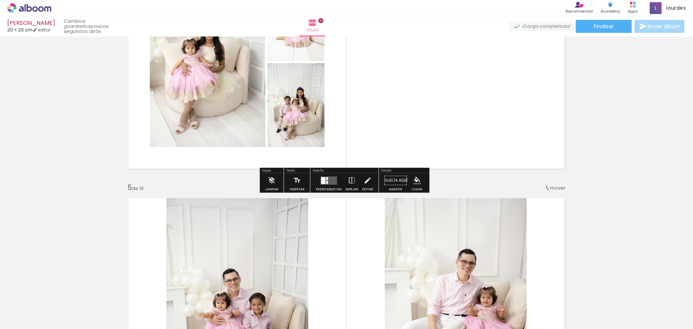
scroll to position [796, 0]
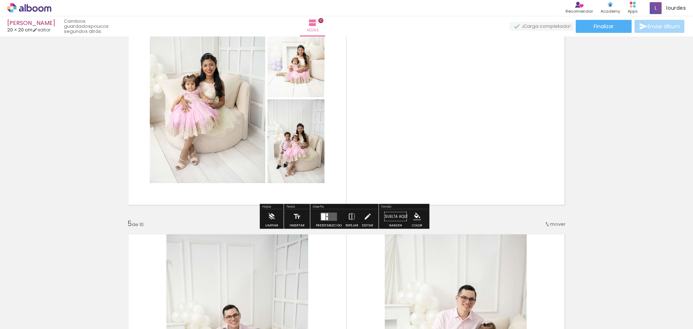
click at [327, 216] on quentale-layouter at bounding box center [329, 216] width 17 height 8
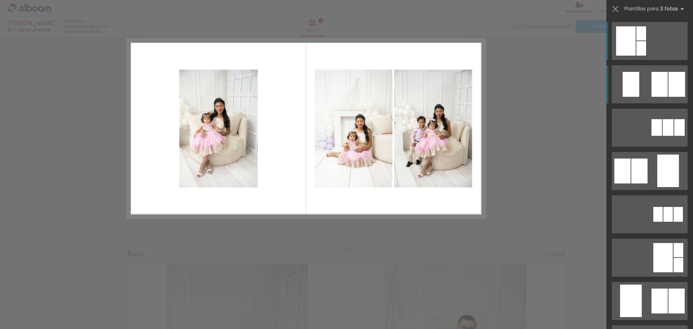
scroll to position [735, 0]
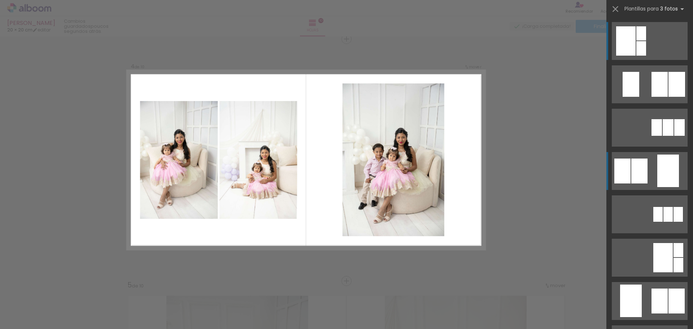
click at [654, 103] on quentale-layouter at bounding box center [650, 84] width 76 height 38
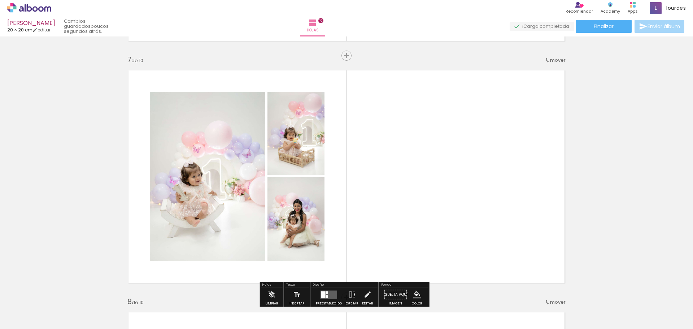
scroll to position [1480, 0]
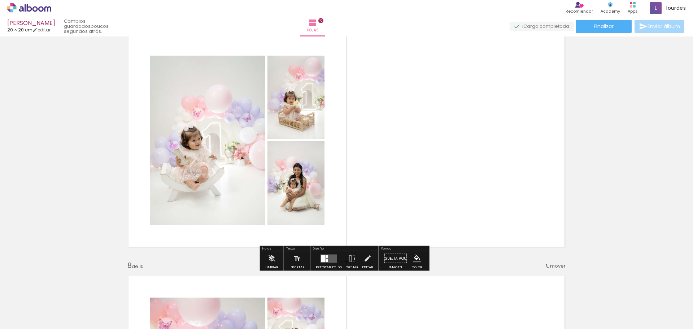
click at [334, 261] on quentale-layouter at bounding box center [329, 258] width 17 height 8
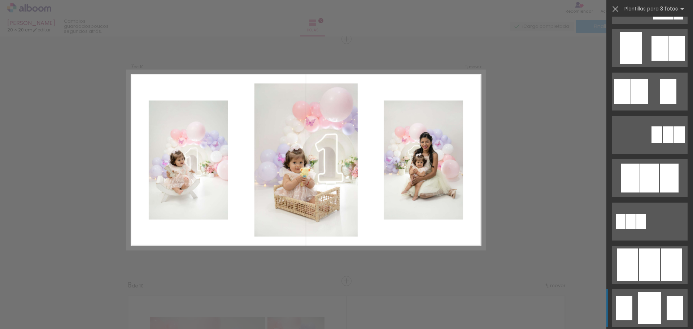
scroll to position [325, 0]
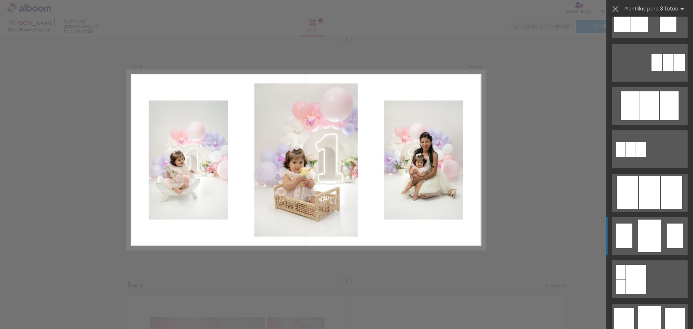
click at [647, 120] on div at bounding box center [649, 105] width 19 height 29
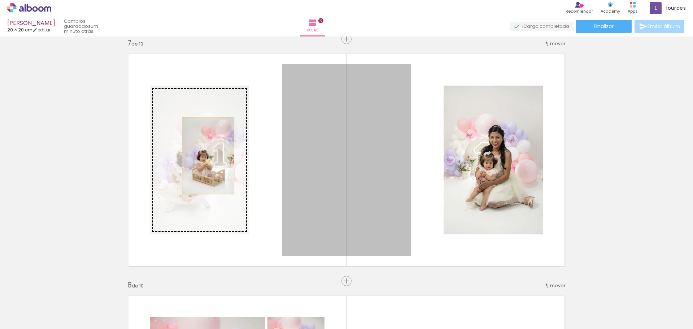
drag, startPoint x: 364, startPoint y: 154, endPoint x: 205, endPoint y: 156, distance: 158.5
click at [0, 0] on slot at bounding box center [0, 0] width 0 height 0
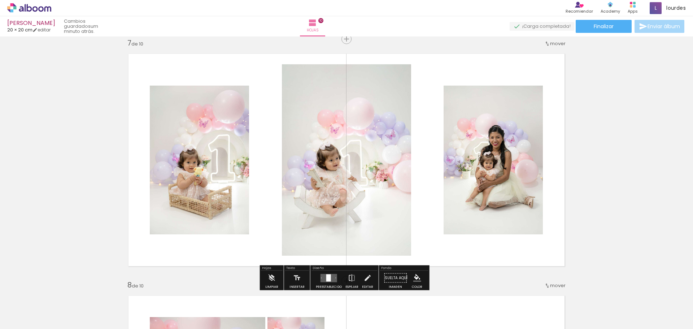
click at [327, 277] on div at bounding box center [328, 277] width 5 height 7
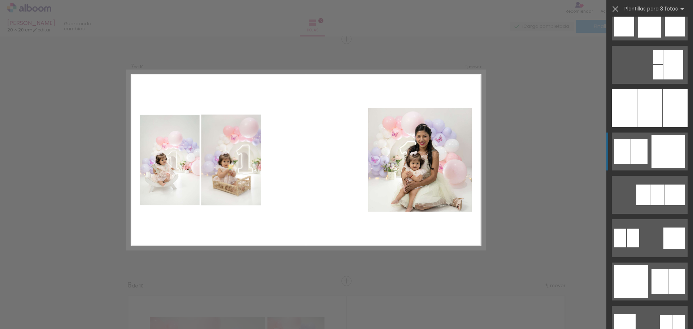
scroll to position [628, 0]
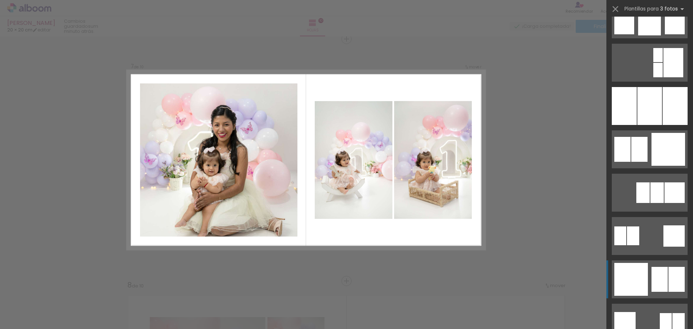
click at [626, 245] on div at bounding box center [620, 235] width 12 height 19
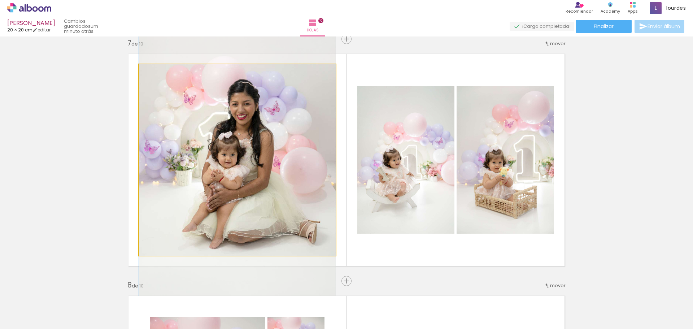
drag, startPoint x: 238, startPoint y: 149, endPoint x: 238, endPoint y: 137, distance: 11.9
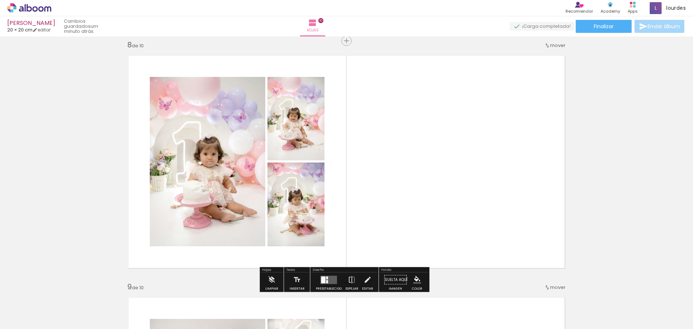
scroll to position [1713, 0]
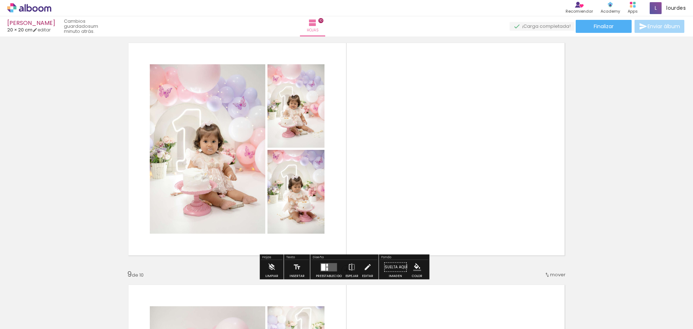
click at [333, 271] on div at bounding box center [328, 267] width 19 height 14
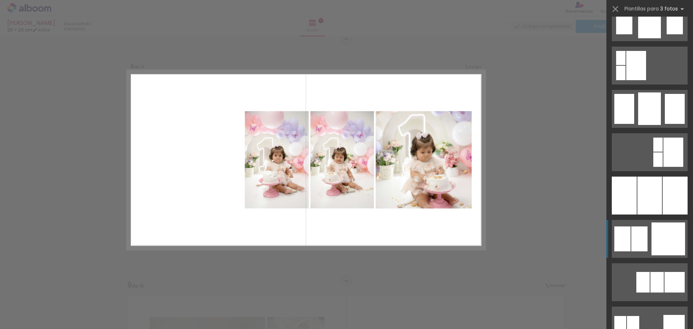
scroll to position [541, 0]
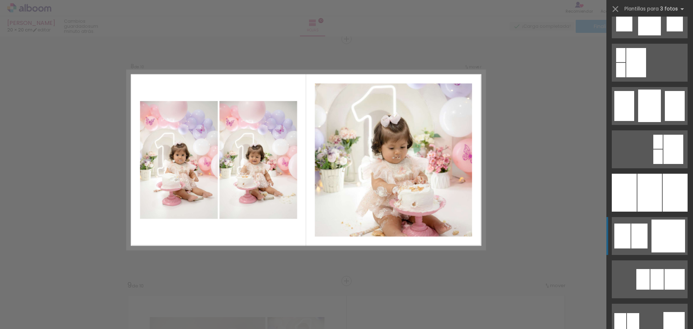
click at [639, 313] on div at bounding box center [633, 322] width 12 height 19
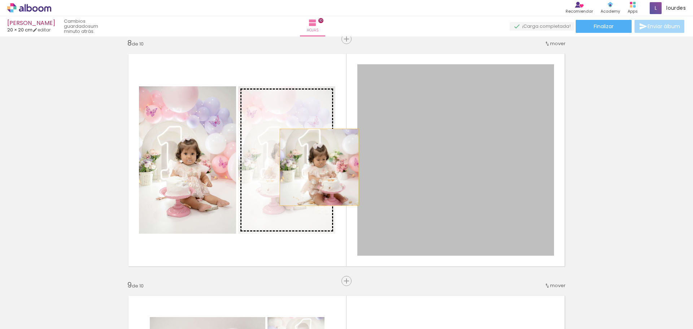
drag, startPoint x: 457, startPoint y: 165, endPoint x: 317, endPoint y: 167, distance: 140.4
click at [0, 0] on slot at bounding box center [0, 0] width 0 height 0
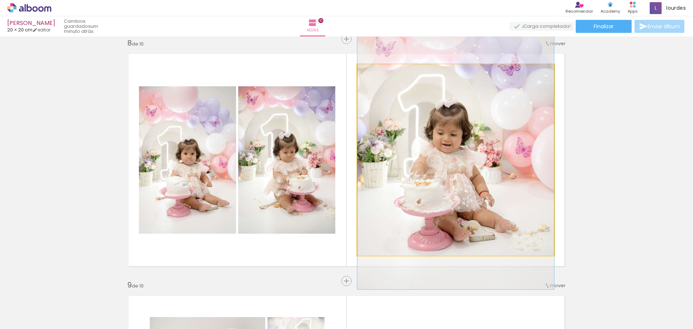
drag, startPoint x: 419, startPoint y: 148, endPoint x: 419, endPoint y: 130, distance: 18.4
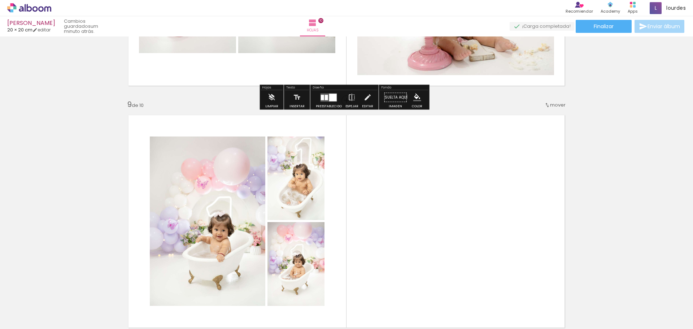
scroll to position [1955, 0]
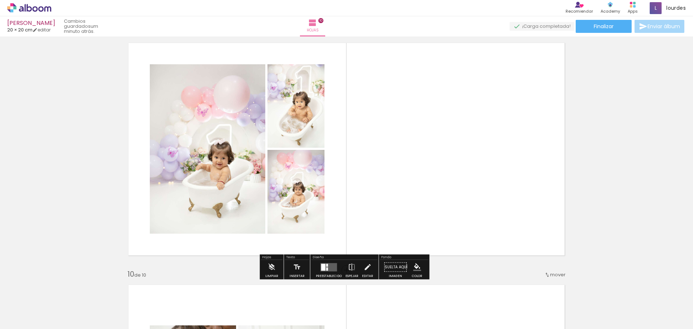
click at [322, 269] on div at bounding box center [323, 267] width 4 height 7
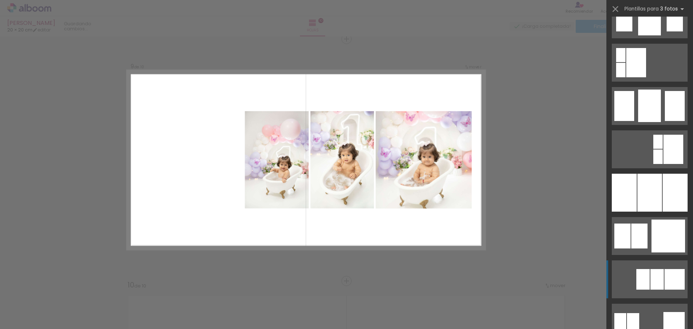
scroll to position [650, 0]
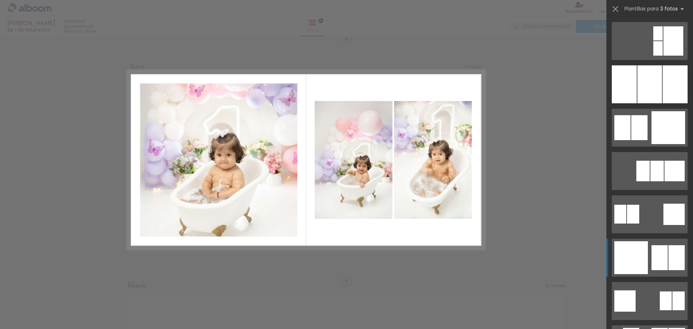
click at [639, 223] on div at bounding box center [633, 214] width 12 height 19
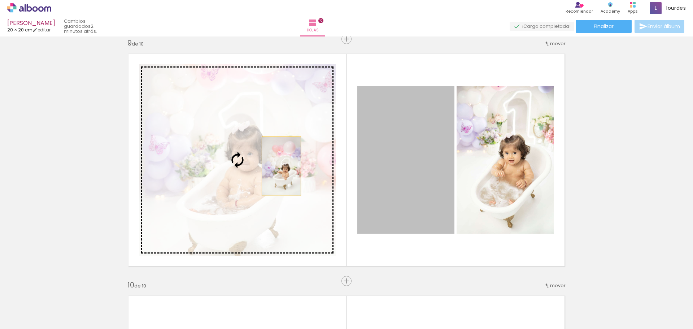
drag, startPoint x: 406, startPoint y: 158, endPoint x: 279, endPoint y: 166, distance: 128.0
click at [0, 0] on slot at bounding box center [0, 0] width 0 height 0
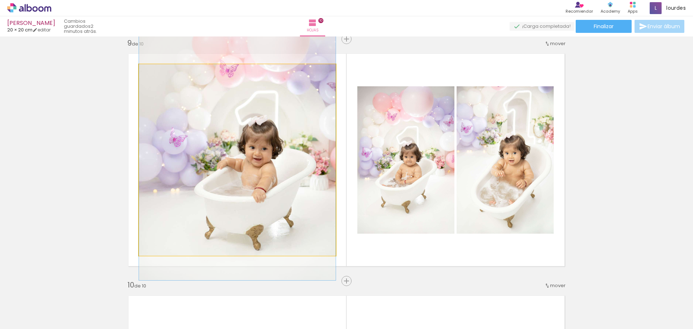
drag, startPoint x: 278, startPoint y: 179, endPoint x: 275, endPoint y: 152, distance: 27.6
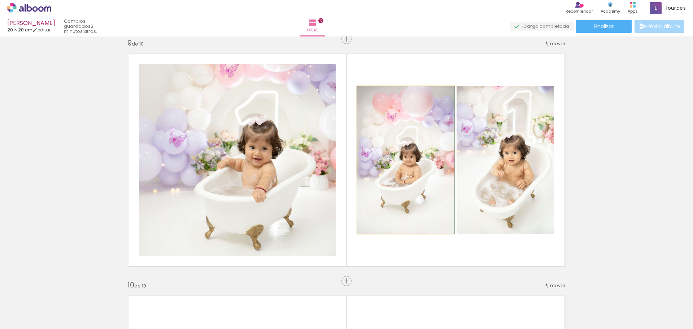
drag, startPoint x: 408, startPoint y: 153, endPoint x: 406, endPoint y: 167, distance: 14.2
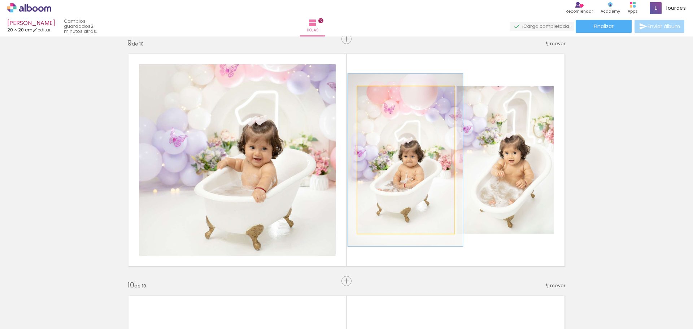
drag, startPoint x: 372, startPoint y: 93, endPoint x: 376, endPoint y: 93, distance: 4.3
type paper-slider "117"
click at [376, 93] on div at bounding box center [378, 94] width 6 height 6
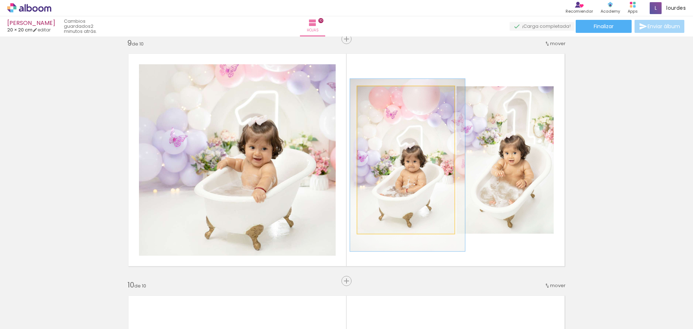
drag, startPoint x: 388, startPoint y: 119, endPoint x: 390, endPoint y: 124, distance: 5.5
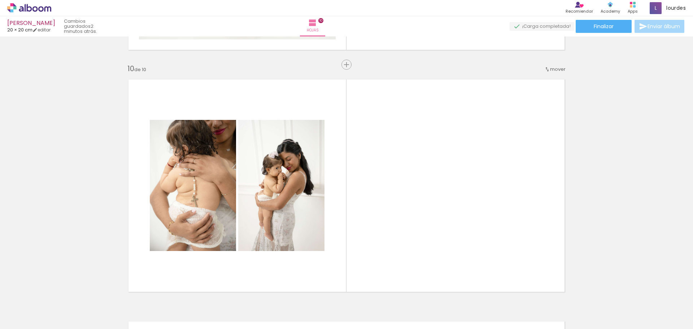
scroll to position [2161, 0]
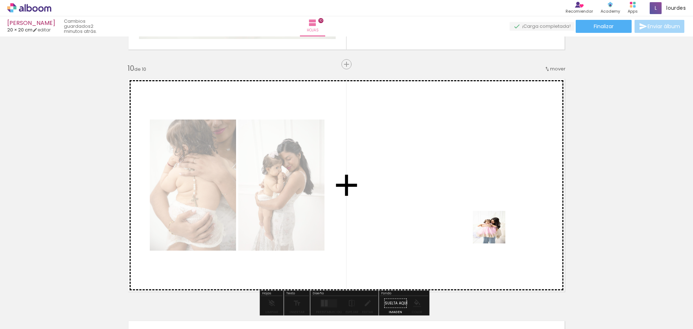
drag, startPoint x: 672, startPoint y: 311, endPoint x: 478, endPoint y: 219, distance: 214.3
click at [478, 219] on quentale-workspace at bounding box center [346, 164] width 693 height 329
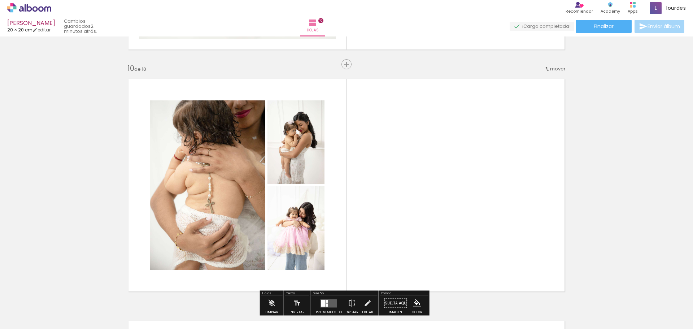
scroll to position [2197, 0]
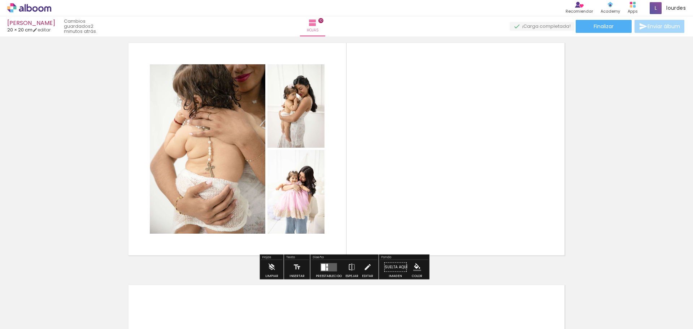
click at [327, 274] on div at bounding box center [328, 267] width 19 height 14
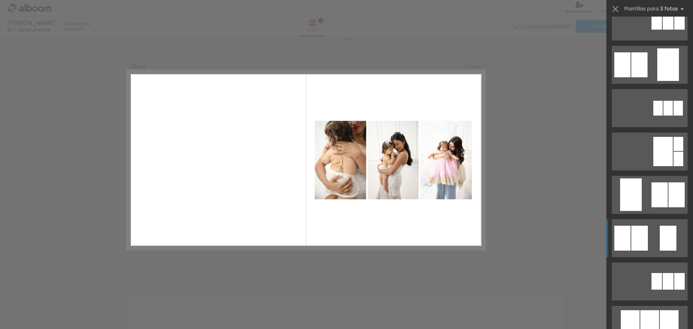
scroll to position [144, 0]
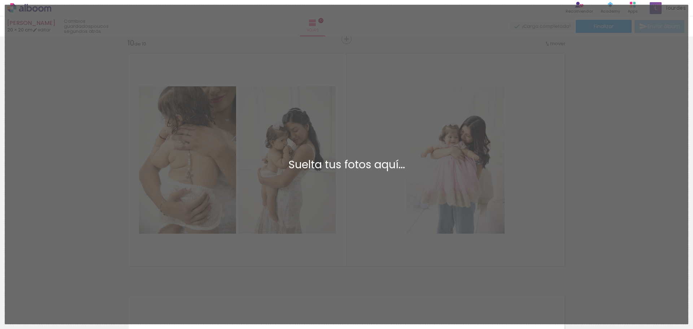
scroll to position [0, 419]
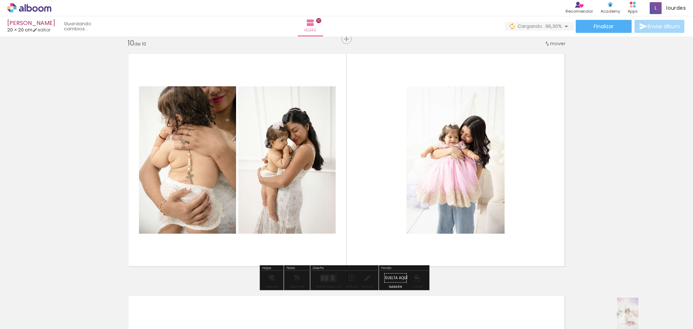
drag, startPoint x: 641, startPoint y: 322, endPoint x: 639, endPoint y: 319, distance: 3.9
click at [636, 319] on quentale-thumb at bounding box center [615, 305] width 40 height 42
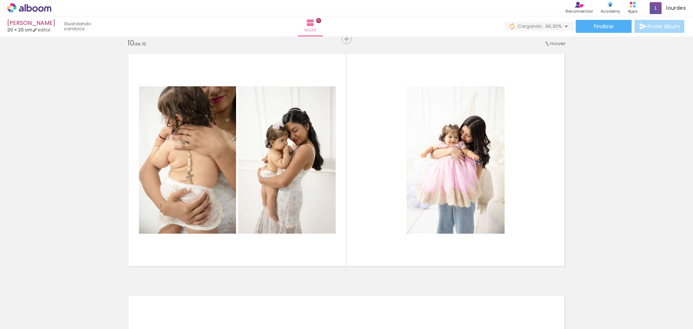
scroll to position [0, 460]
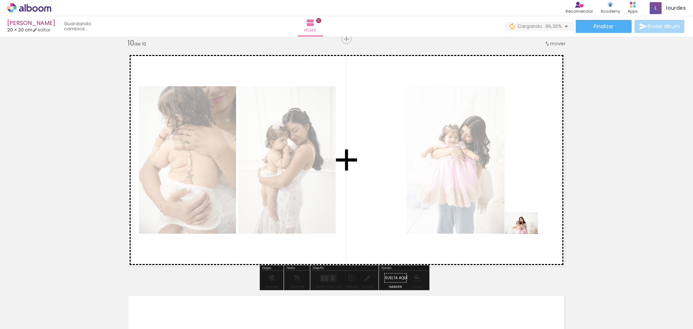
drag, startPoint x: 670, startPoint y: 302, endPoint x: 529, endPoint y: 233, distance: 157.4
click at [529, 233] on quentale-workspace at bounding box center [346, 164] width 693 height 329
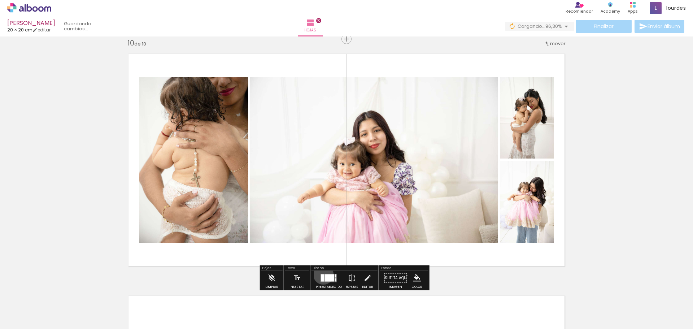
click at [322, 274] on div at bounding box center [323, 277] width 4 height 7
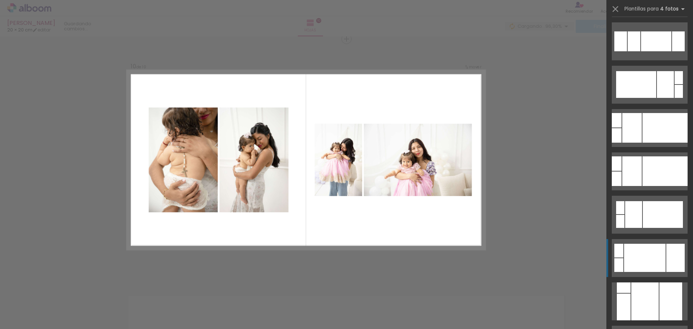
scroll to position [614, 0]
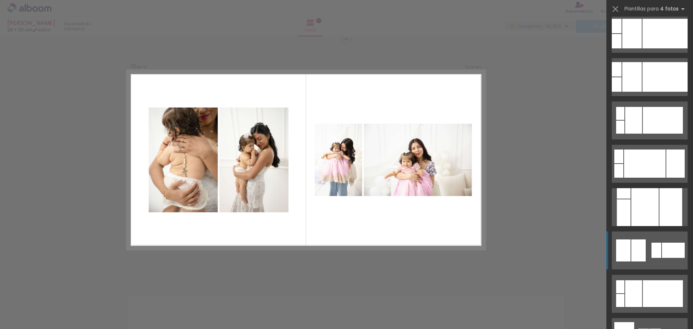
click at [647, 250] on quentale-layouter at bounding box center [650, 250] width 76 height 38
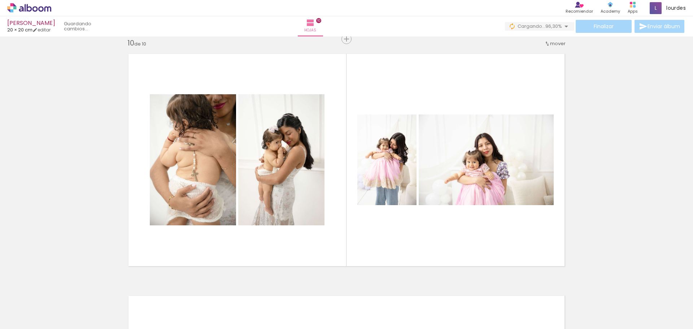
scroll to position [2197, 0]
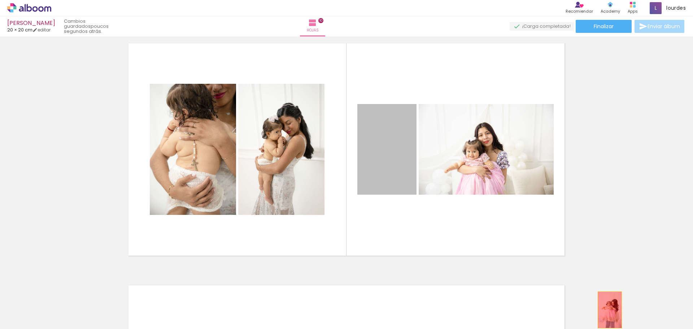
drag, startPoint x: 380, startPoint y: 157, endPoint x: 607, endPoint y: 310, distance: 273.7
click at [607, 310] on quentale-workspace at bounding box center [346, 164] width 693 height 329
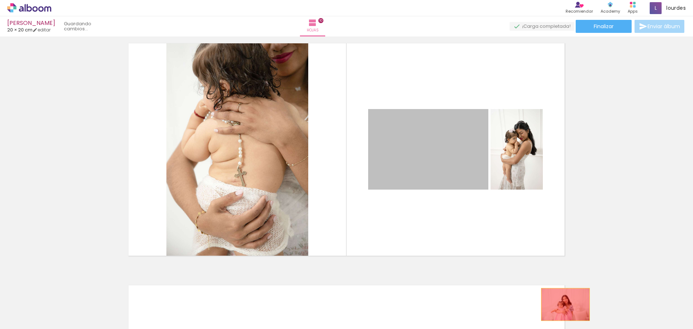
drag, startPoint x: 454, startPoint y: 176, endPoint x: 563, endPoint y: 305, distance: 168.3
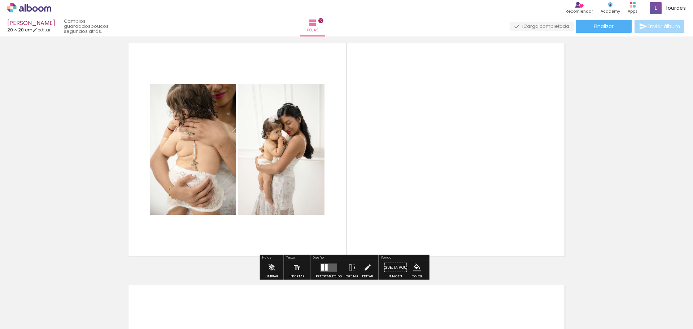
click at [314, 265] on paper-button "Preestablecido" at bounding box center [329, 269] width 30 height 18
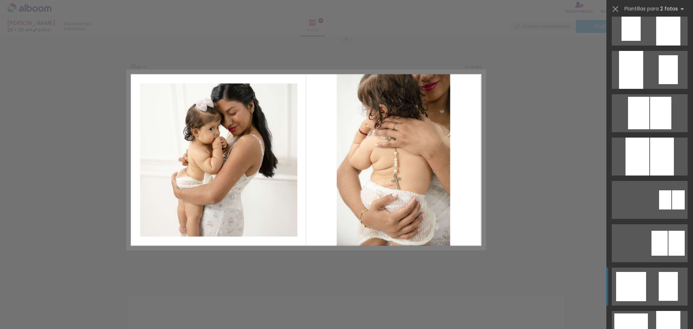
scroll to position [469, 0]
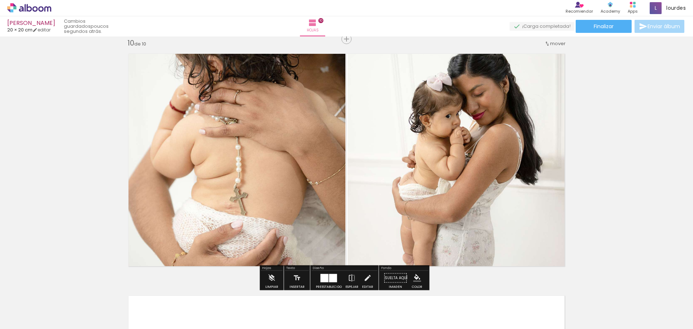
click at [330, 280] on div at bounding box center [333, 278] width 8 height 8
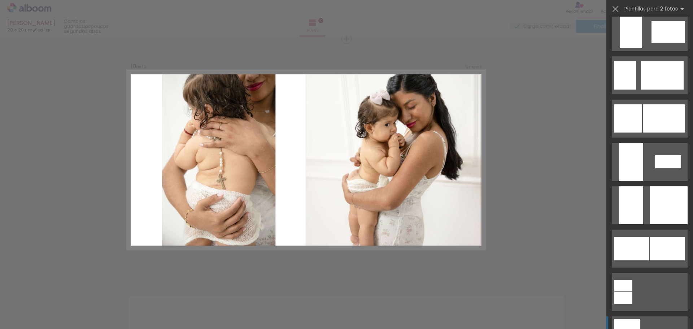
scroll to position [1812, 0]
